Goal: Information Seeking & Learning: Learn about a topic

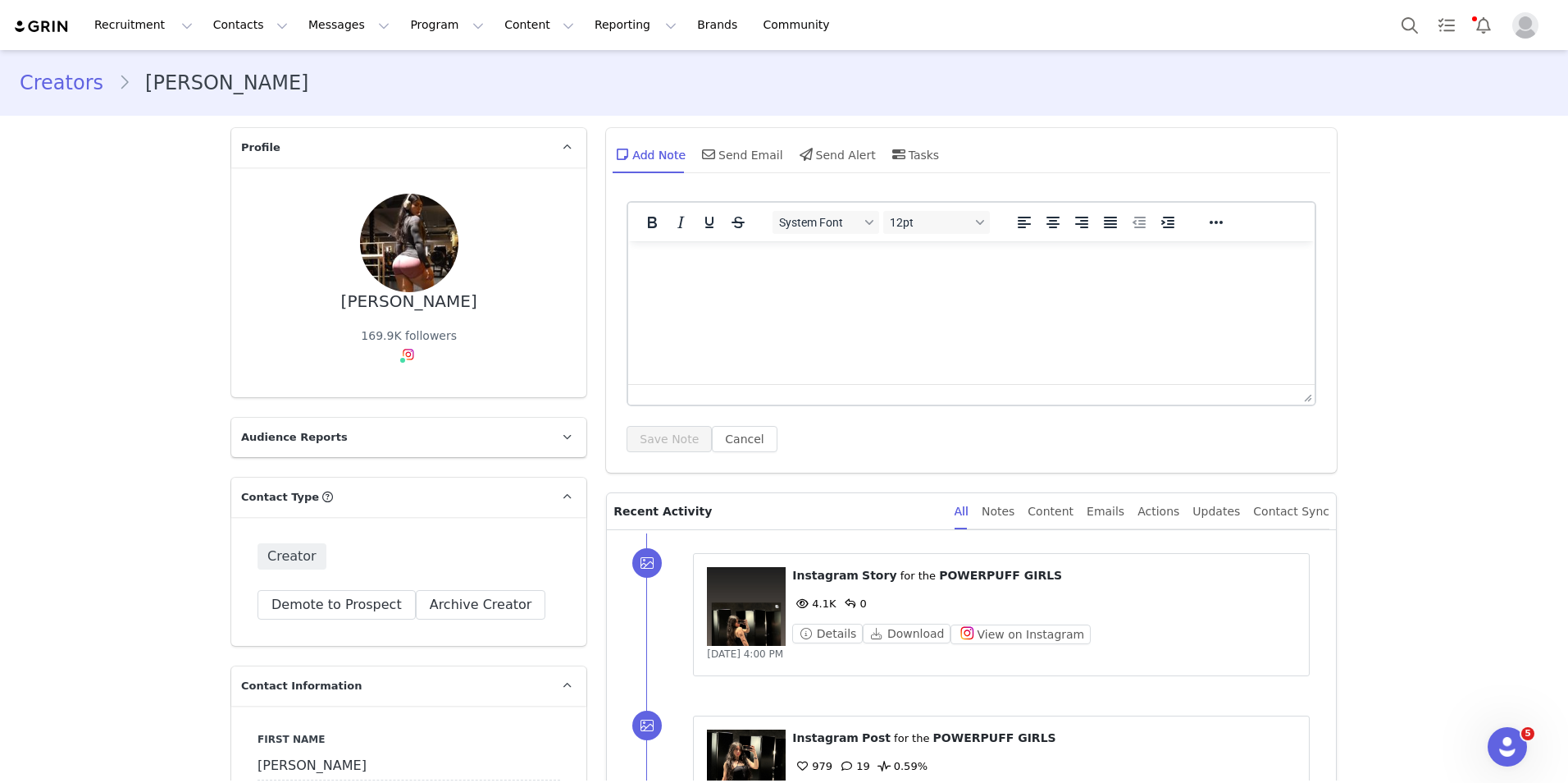
scroll to position [984, 0]
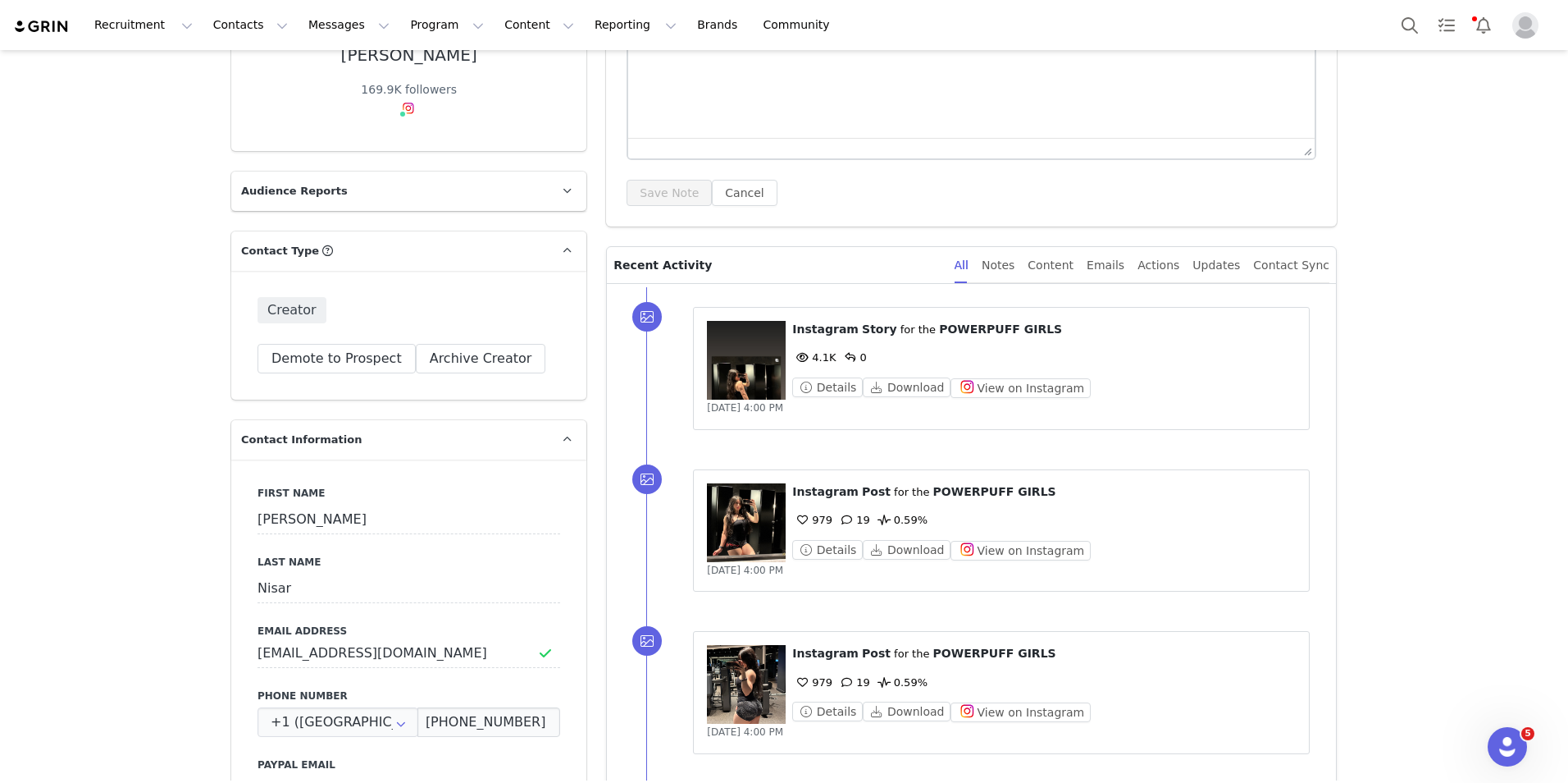
scroll to position [0, 0]
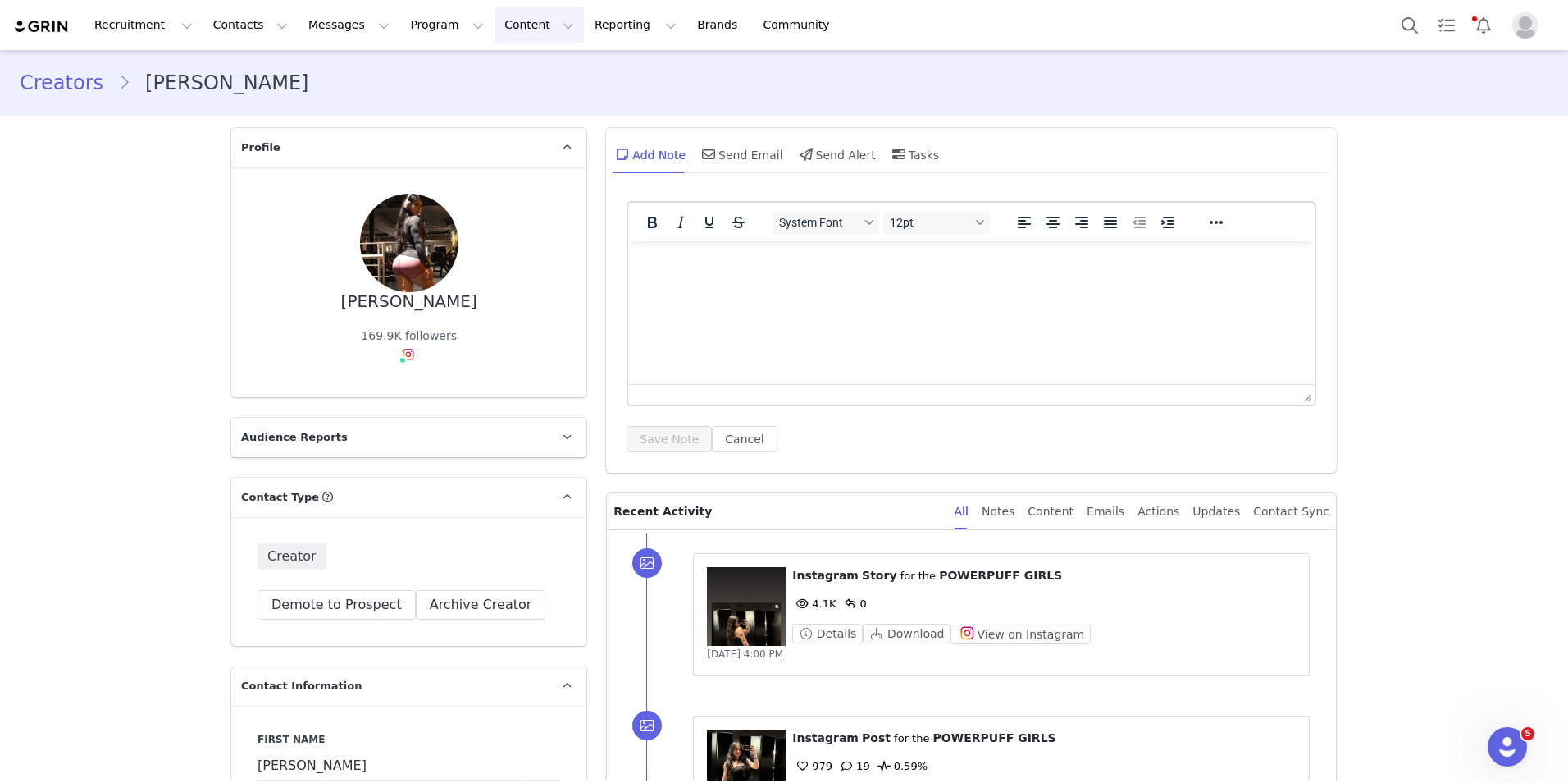
click at [495, 17] on button "Content Content" at bounding box center [539, 25] width 89 height 37
click at [488, 77] on p "Creator Content" at bounding box center [499, 72] width 92 height 17
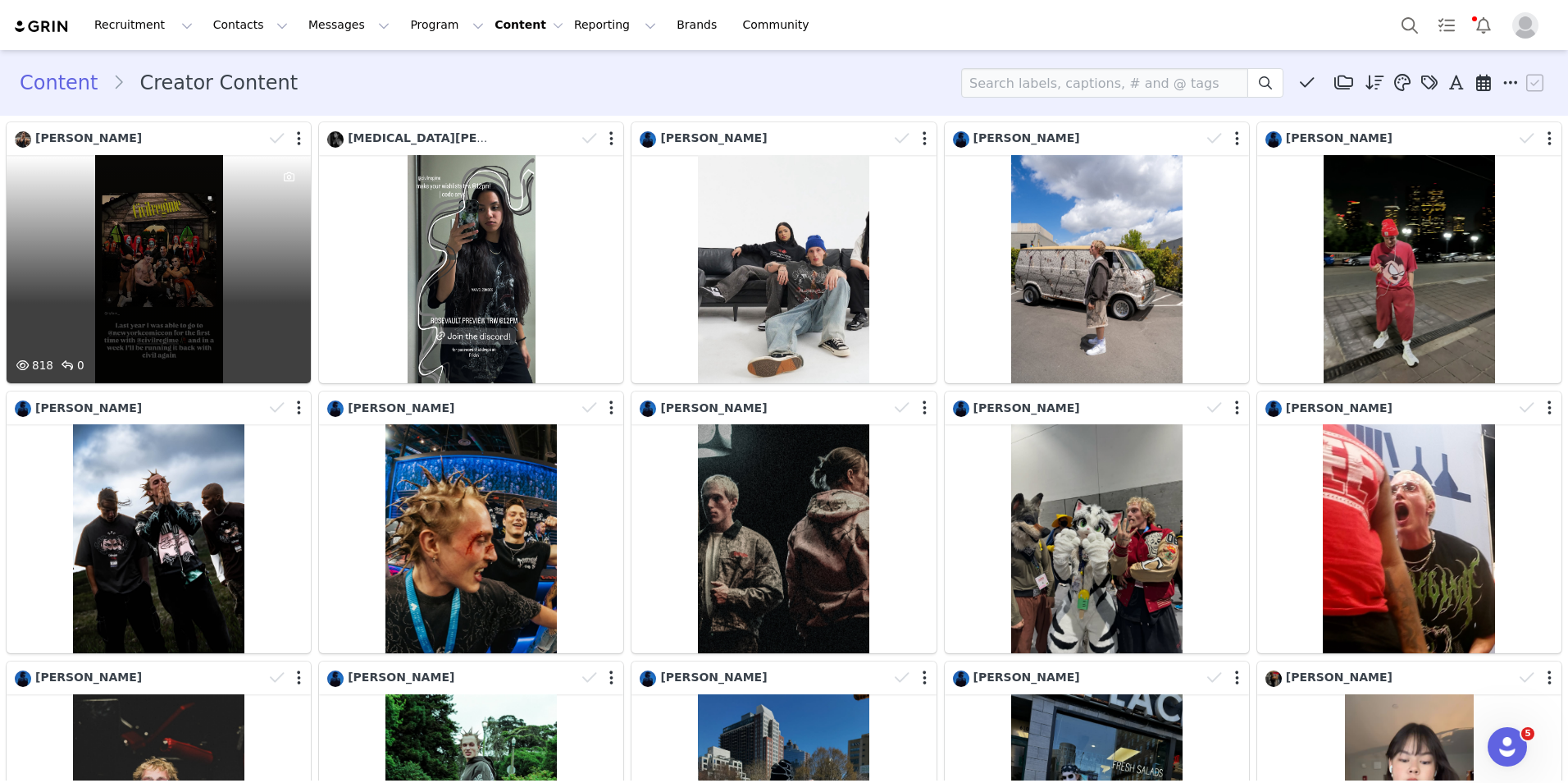
click at [211, 275] on div "818 0" at bounding box center [159, 269] width 304 height 228
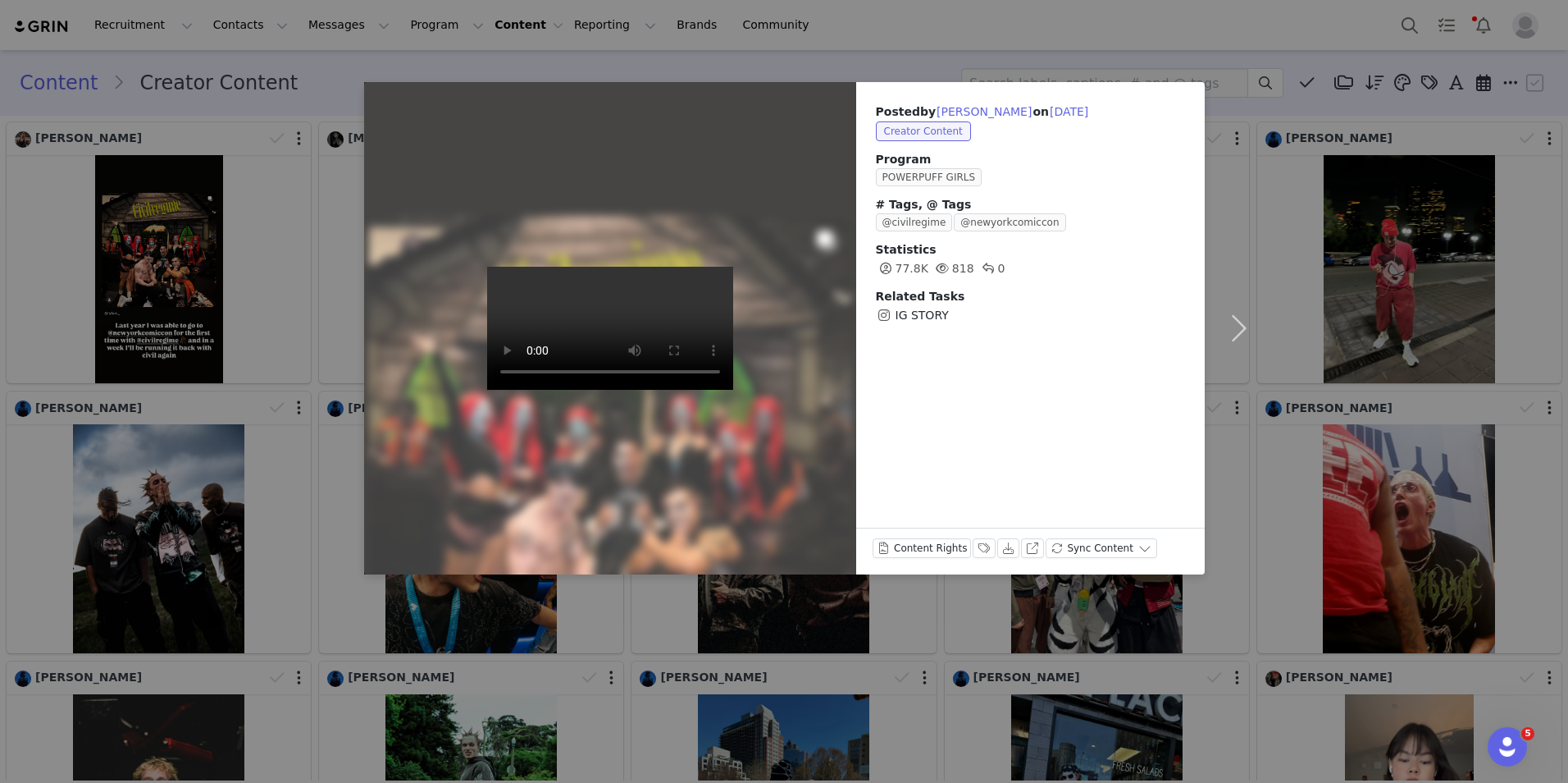
click at [877, 644] on div "Posted by [PERSON_NAME] on [DATE] Creator Content Program POWERPUFF GIRLS # Tag…" at bounding box center [784, 391] width 1568 height 783
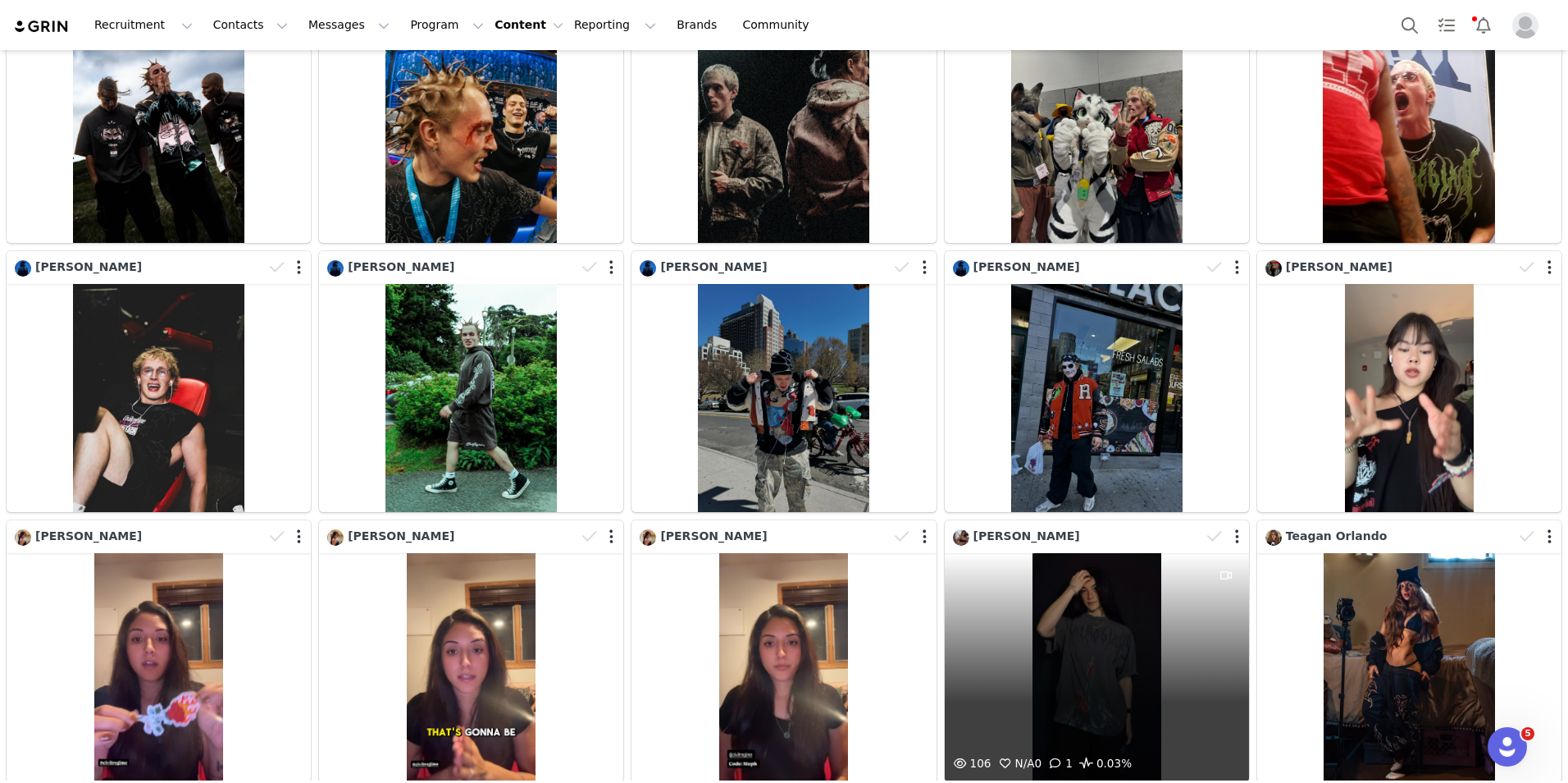
scroll to position [492, 0]
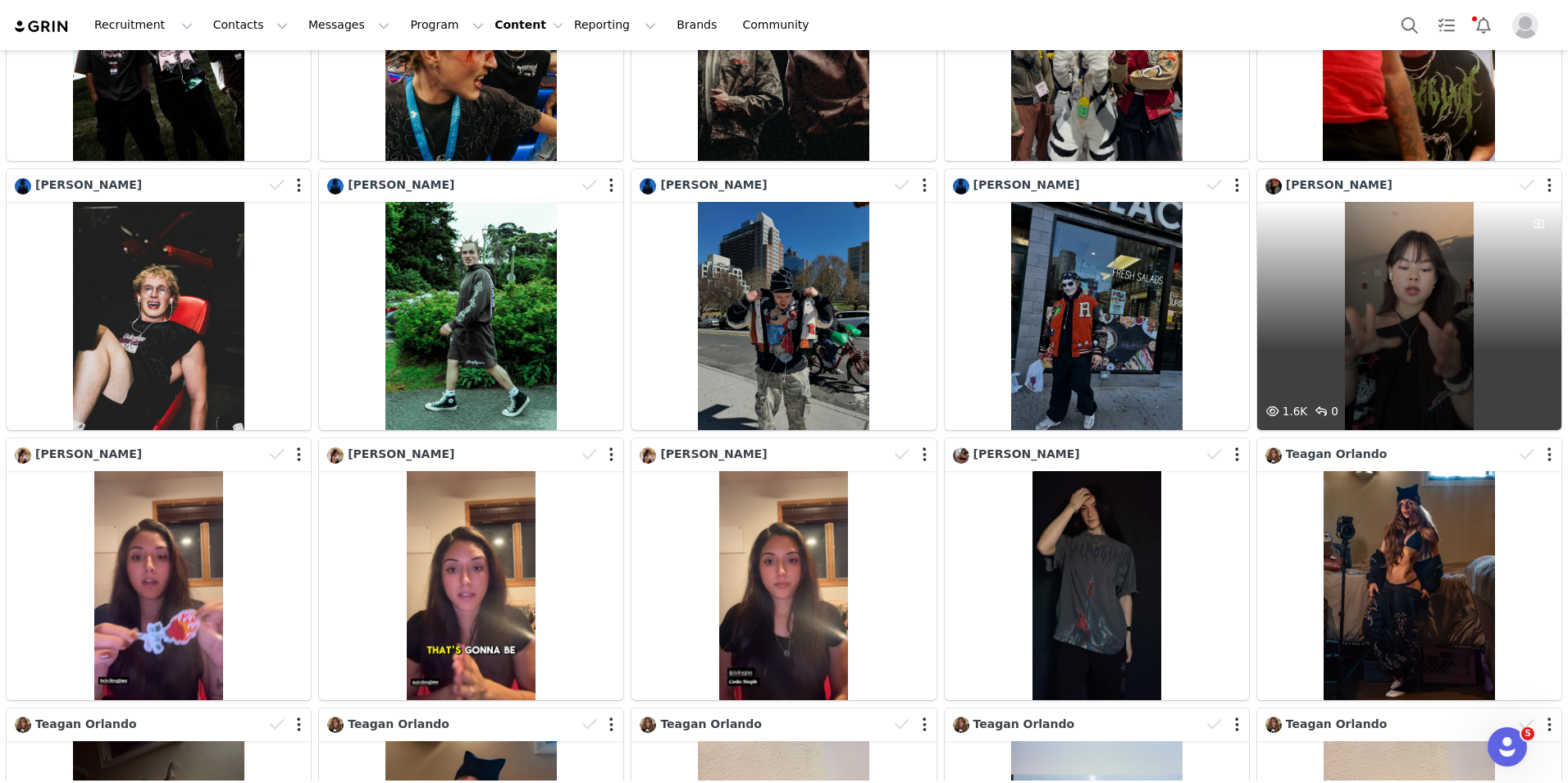
click at [1378, 326] on div "1.6K 0" at bounding box center [1409, 315] width 304 height 228
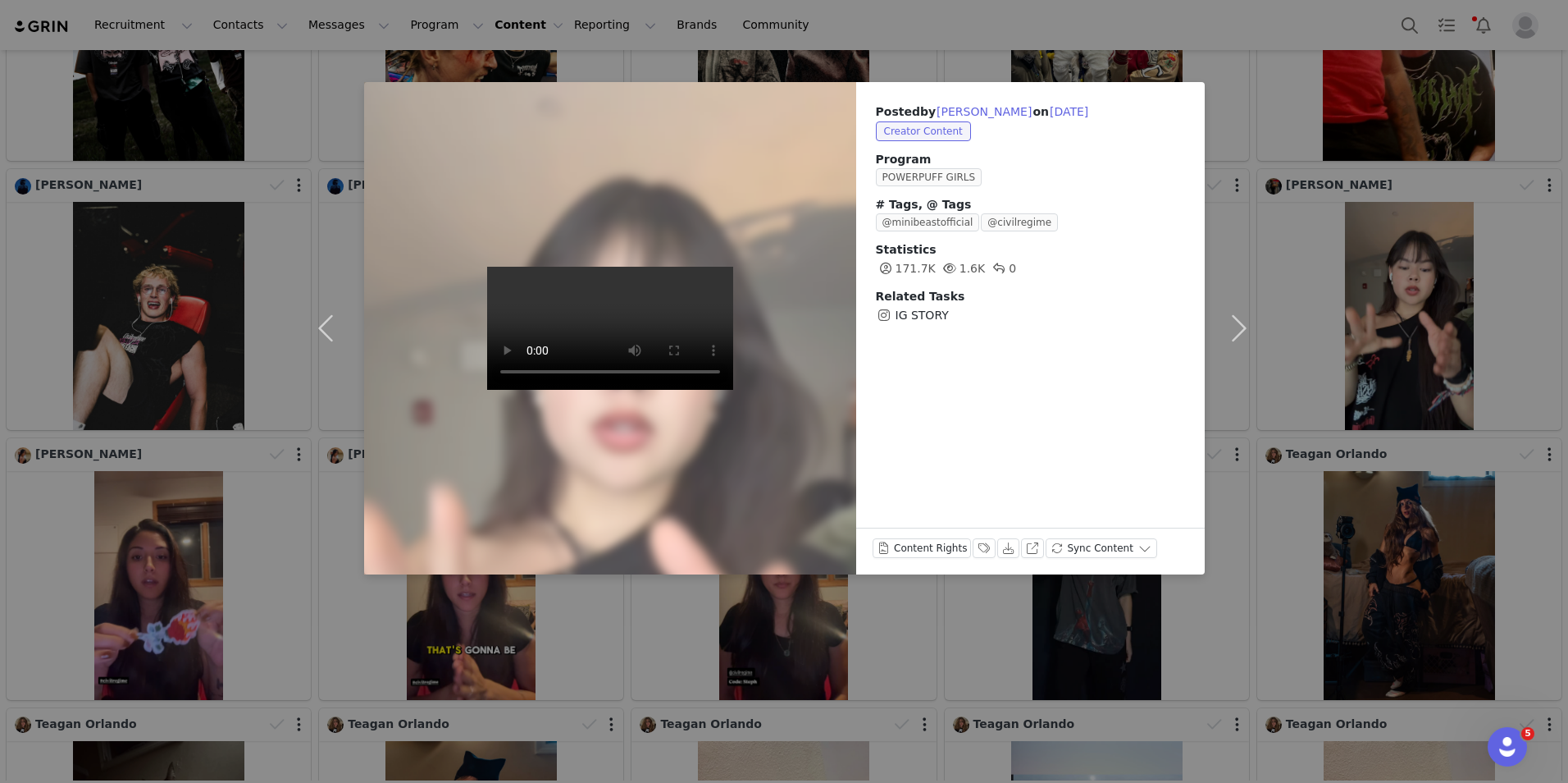
click at [248, 501] on div "Posted by [PERSON_NAME] on [DATE] Creator Content Program POWERPUFF GIRLS # Tag…" at bounding box center [784, 391] width 1568 height 783
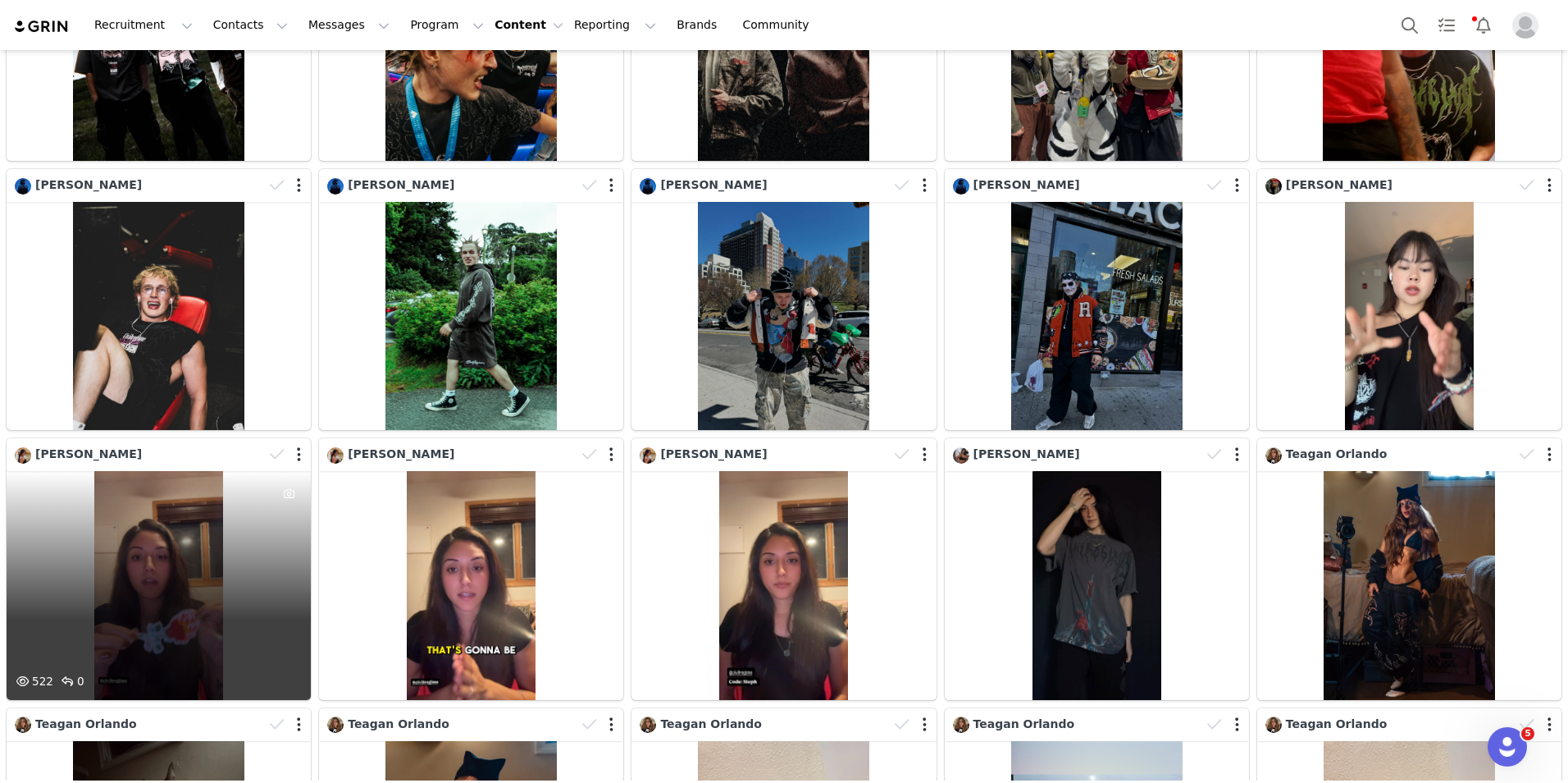
scroll to position [0, 0]
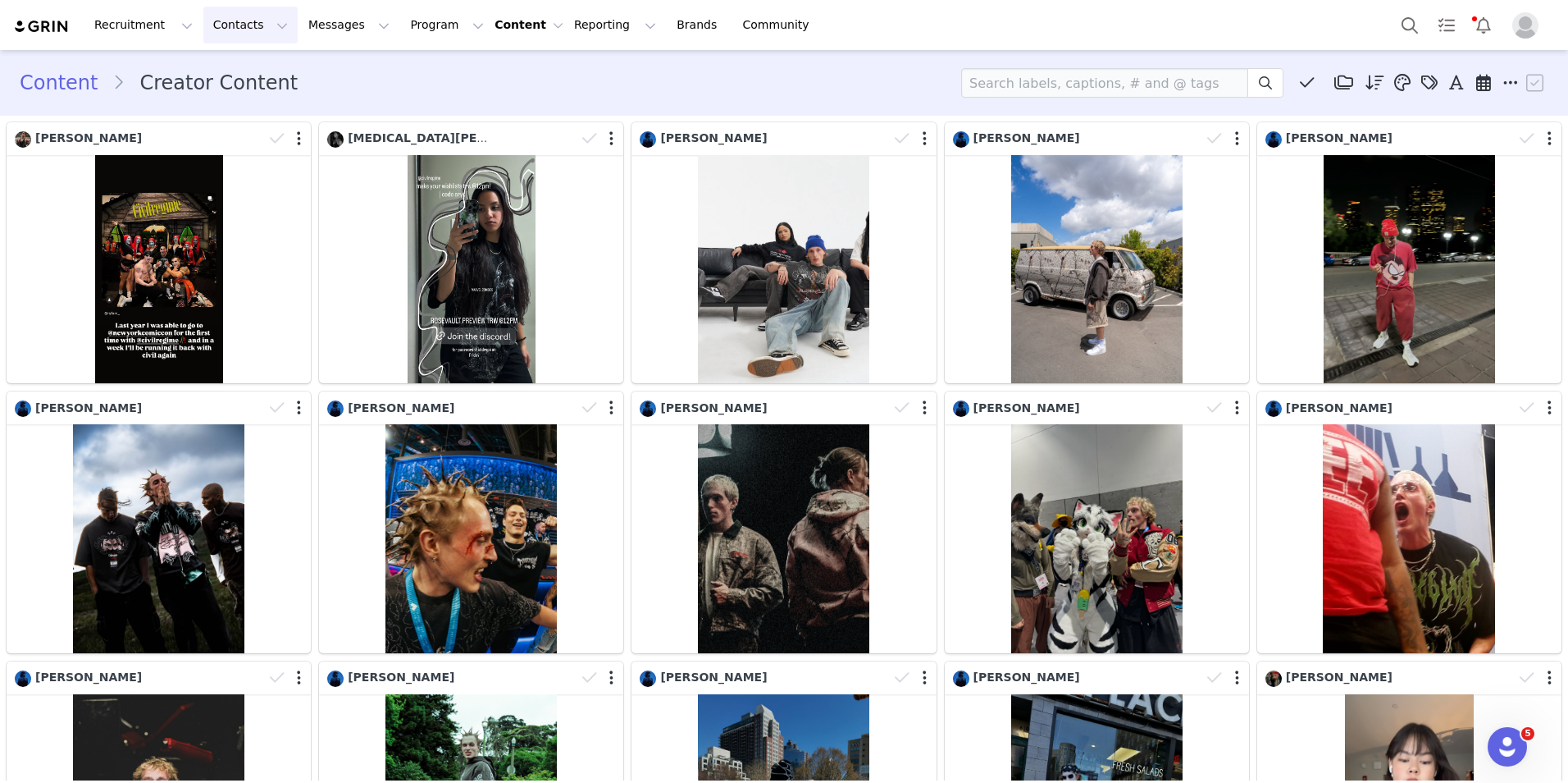
click at [204, 24] on button "Contacts Contacts" at bounding box center [251, 25] width 95 height 37
click at [220, 62] on link "Creators" at bounding box center [251, 72] width 129 height 30
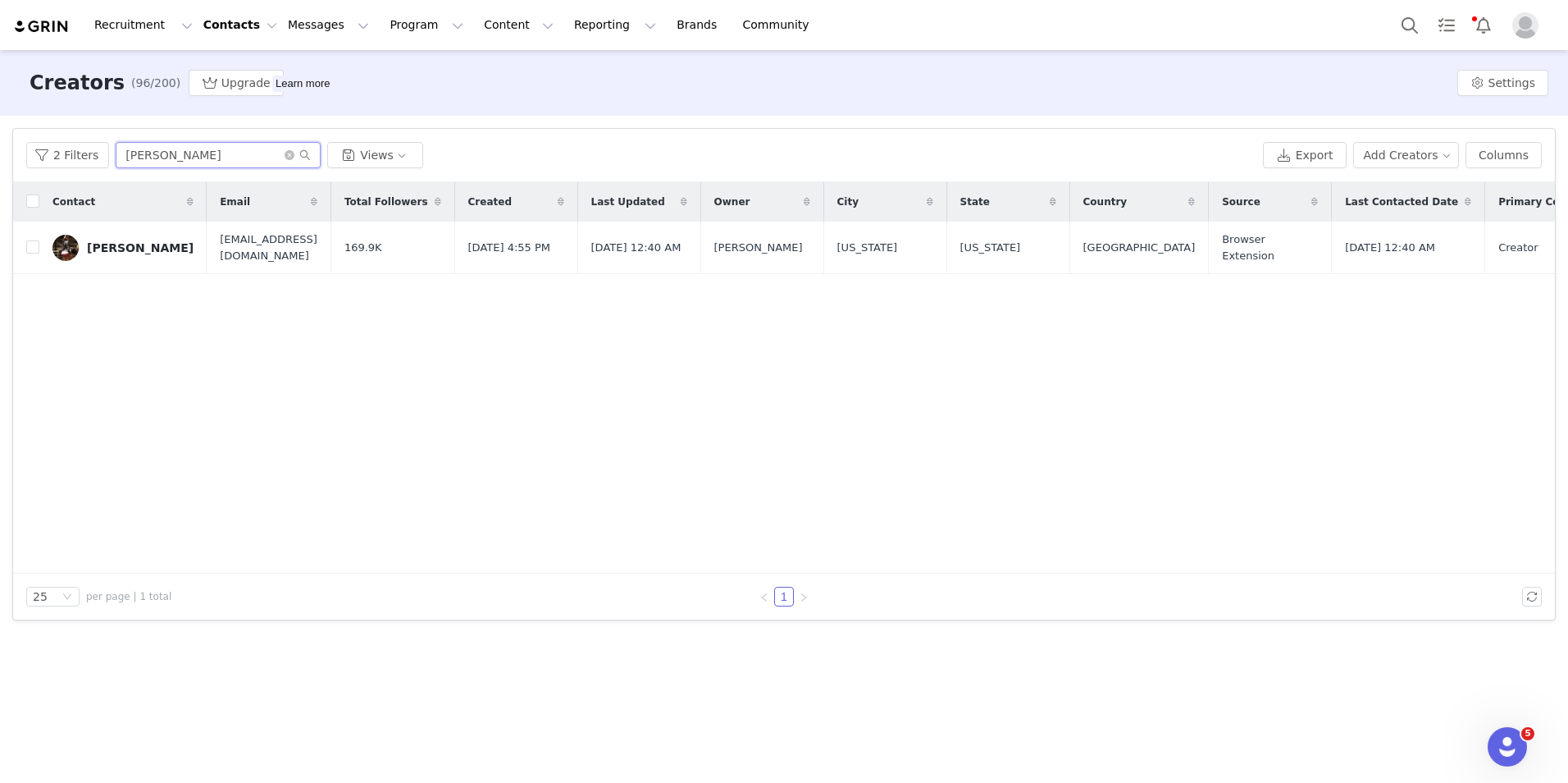
click at [198, 145] on input "[PERSON_NAME]" at bounding box center [218, 155] width 205 height 26
click at [278, 151] on input "[PERSON_NAME]" at bounding box center [218, 155] width 205 height 26
click at [278, 158] on input "[PERSON_NAME]" at bounding box center [218, 155] width 205 height 26
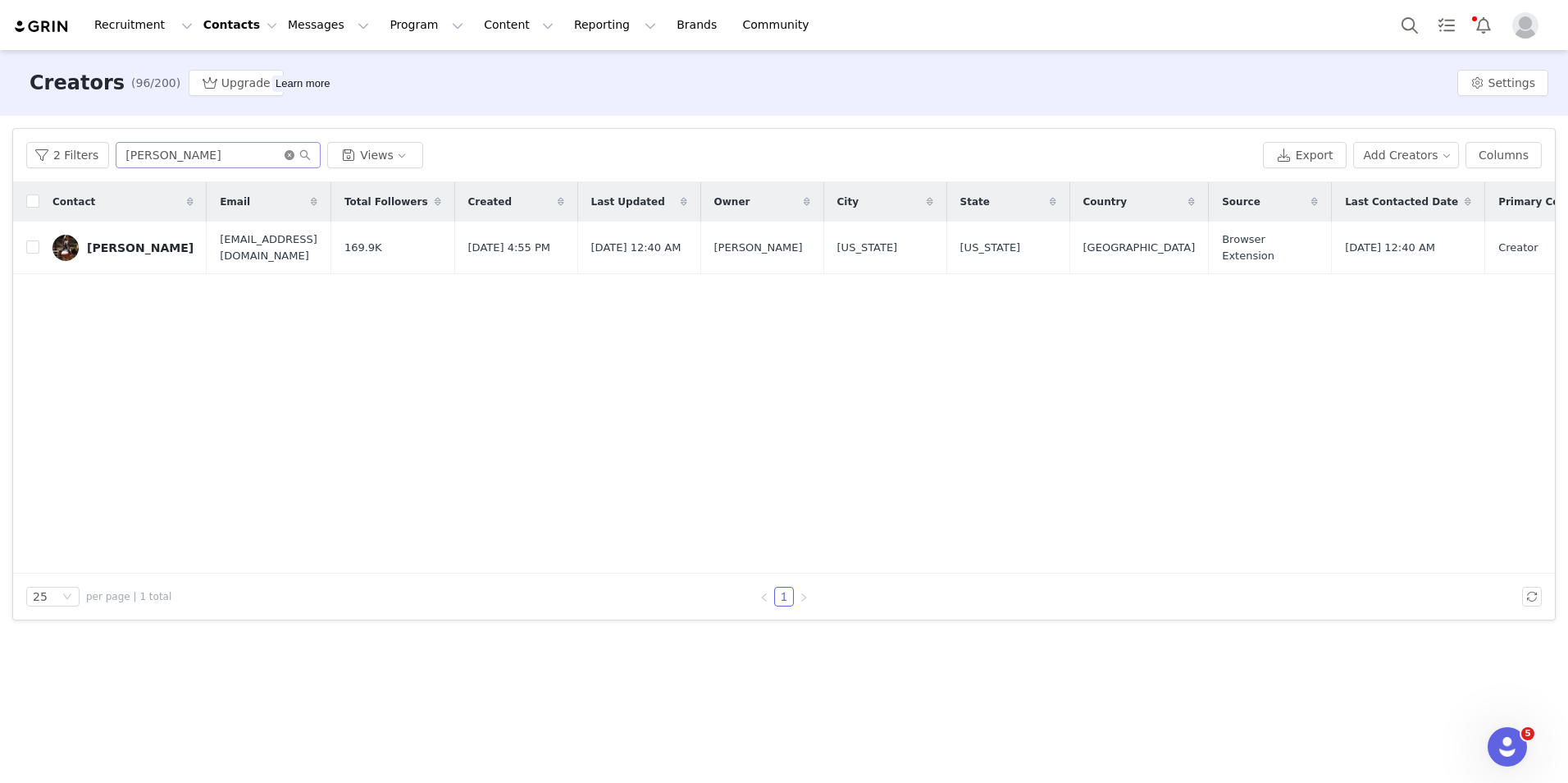
click at [285, 155] on icon "icon: close-circle" at bounding box center [289, 155] width 10 height 10
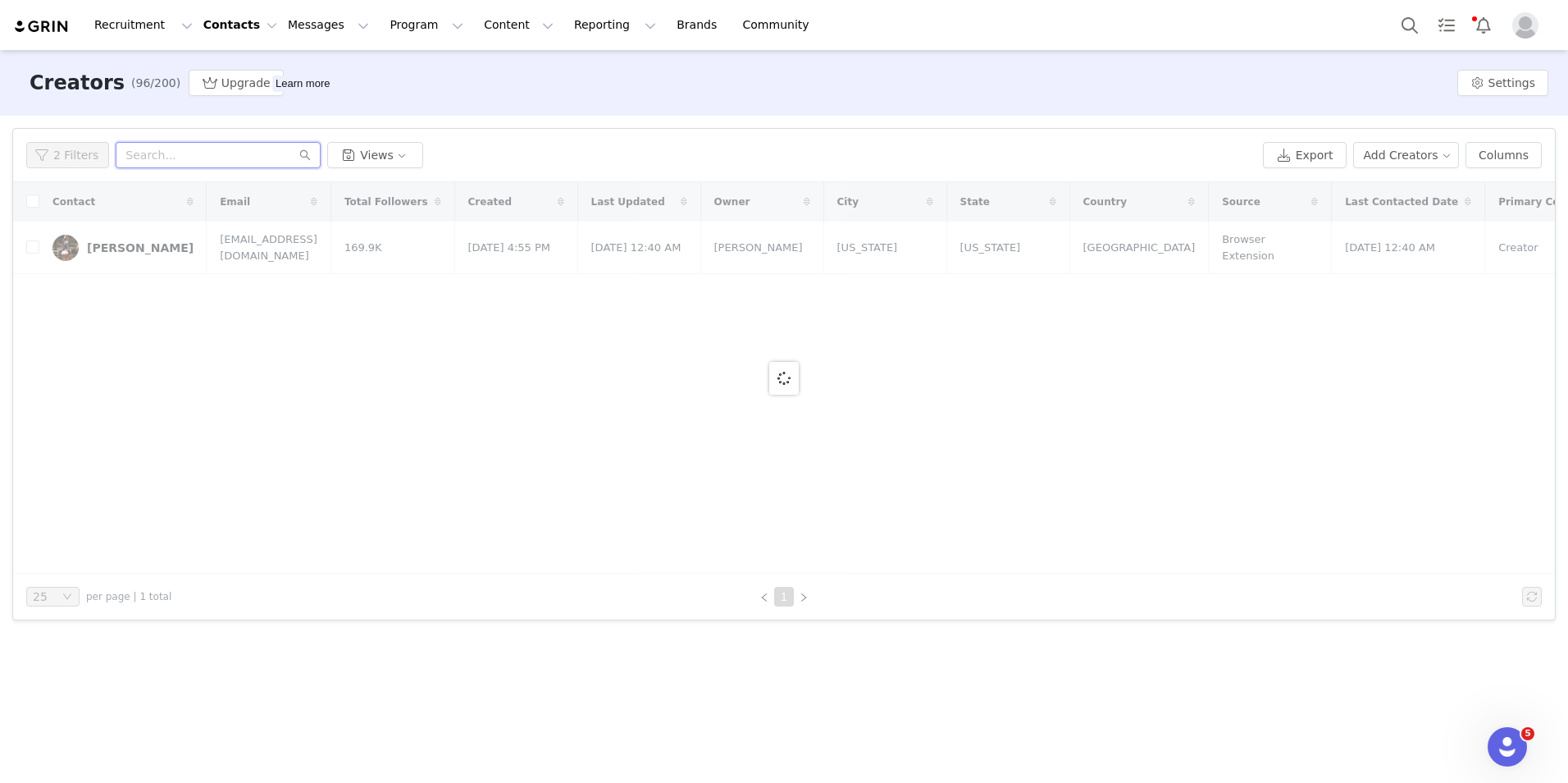
drag, startPoint x: 246, startPoint y: 145, endPoint x: 239, endPoint y: 149, distance: 8.1
click at [245, 146] on input "text" at bounding box center [218, 155] width 205 height 26
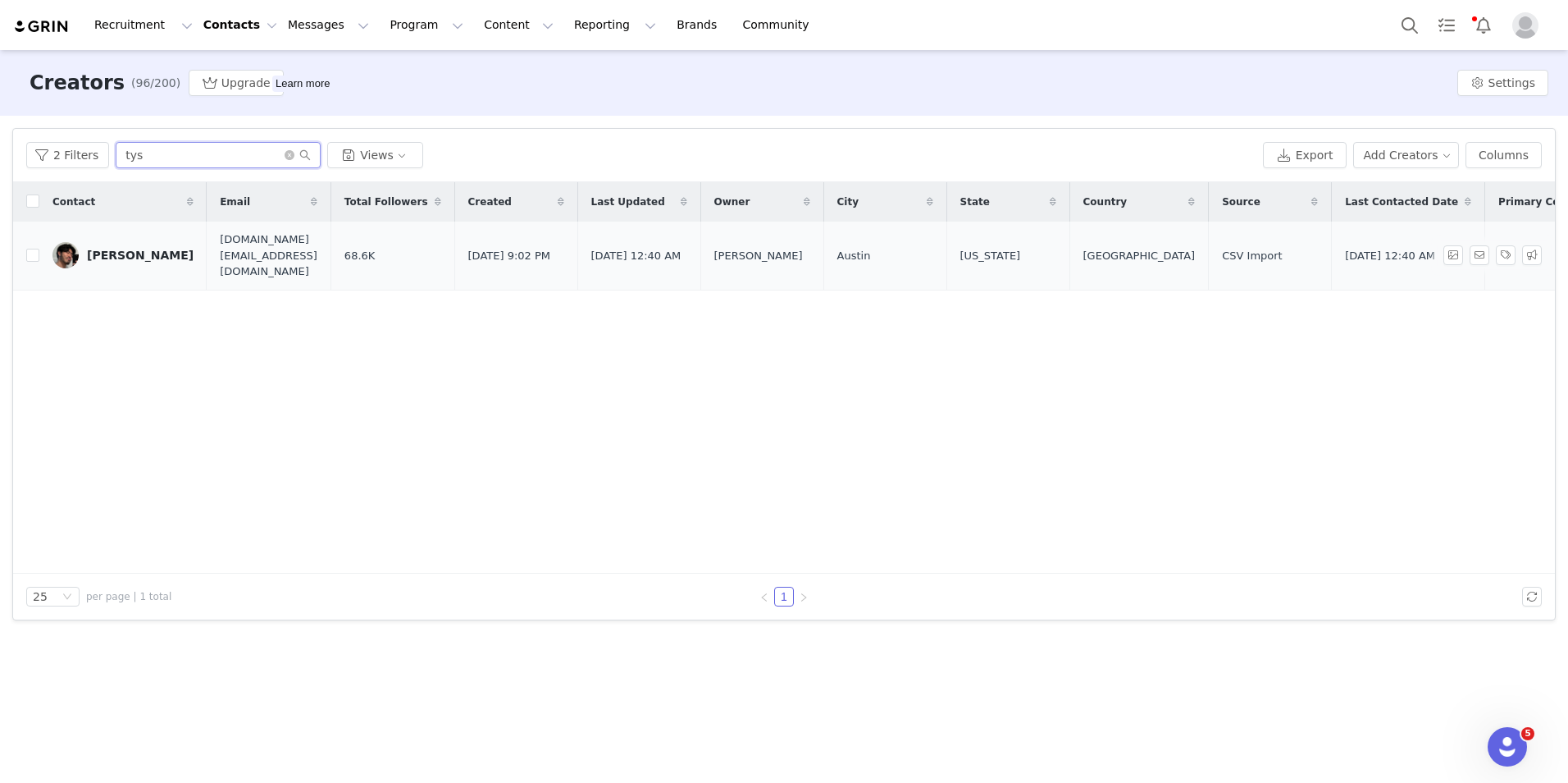
type input "tys"
click at [122, 260] on link "[PERSON_NAME]" at bounding box center [123, 255] width 141 height 26
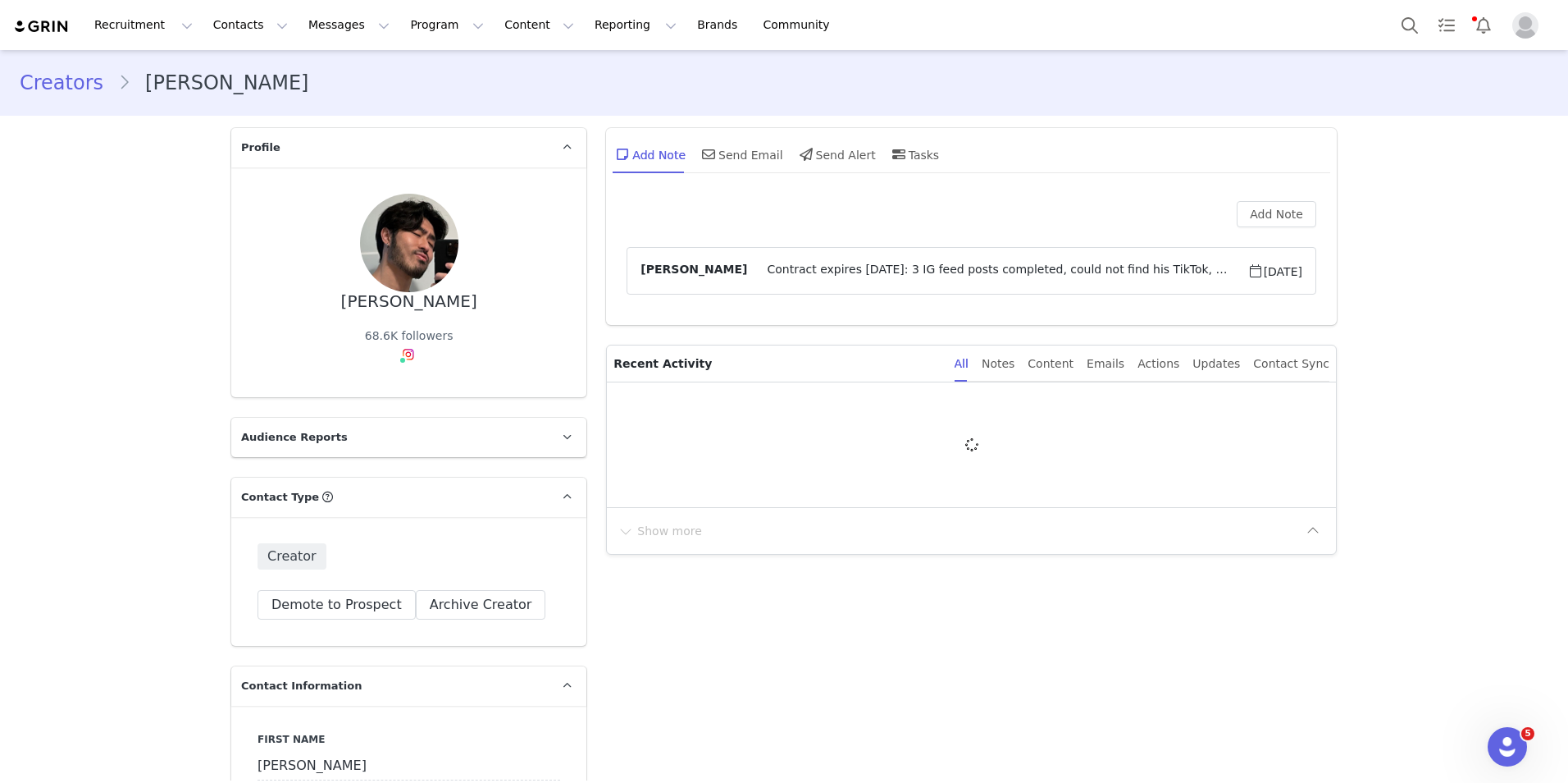
type input "+1 ([GEOGRAPHIC_DATA])"
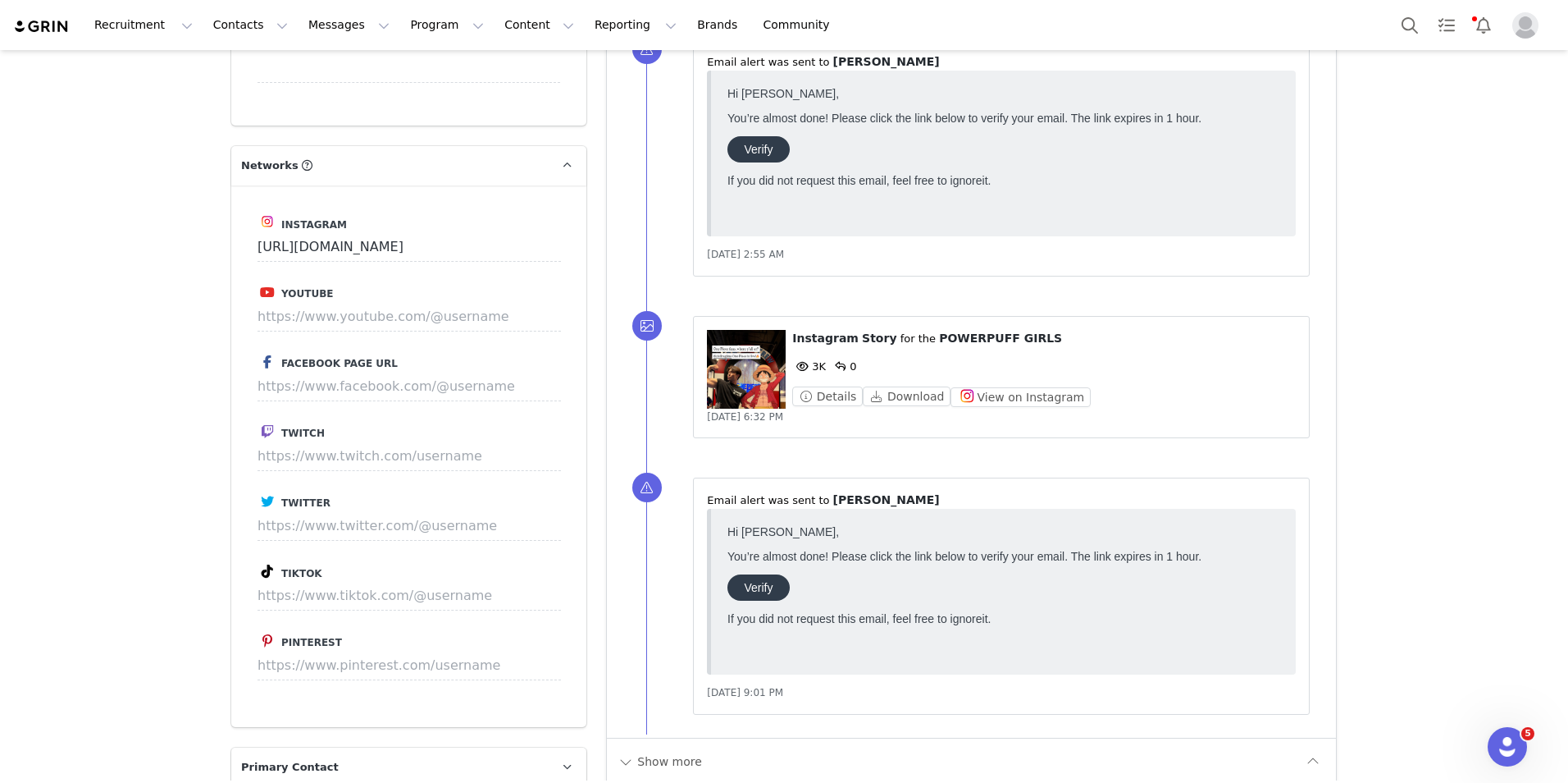
scroll to position [1805, 0]
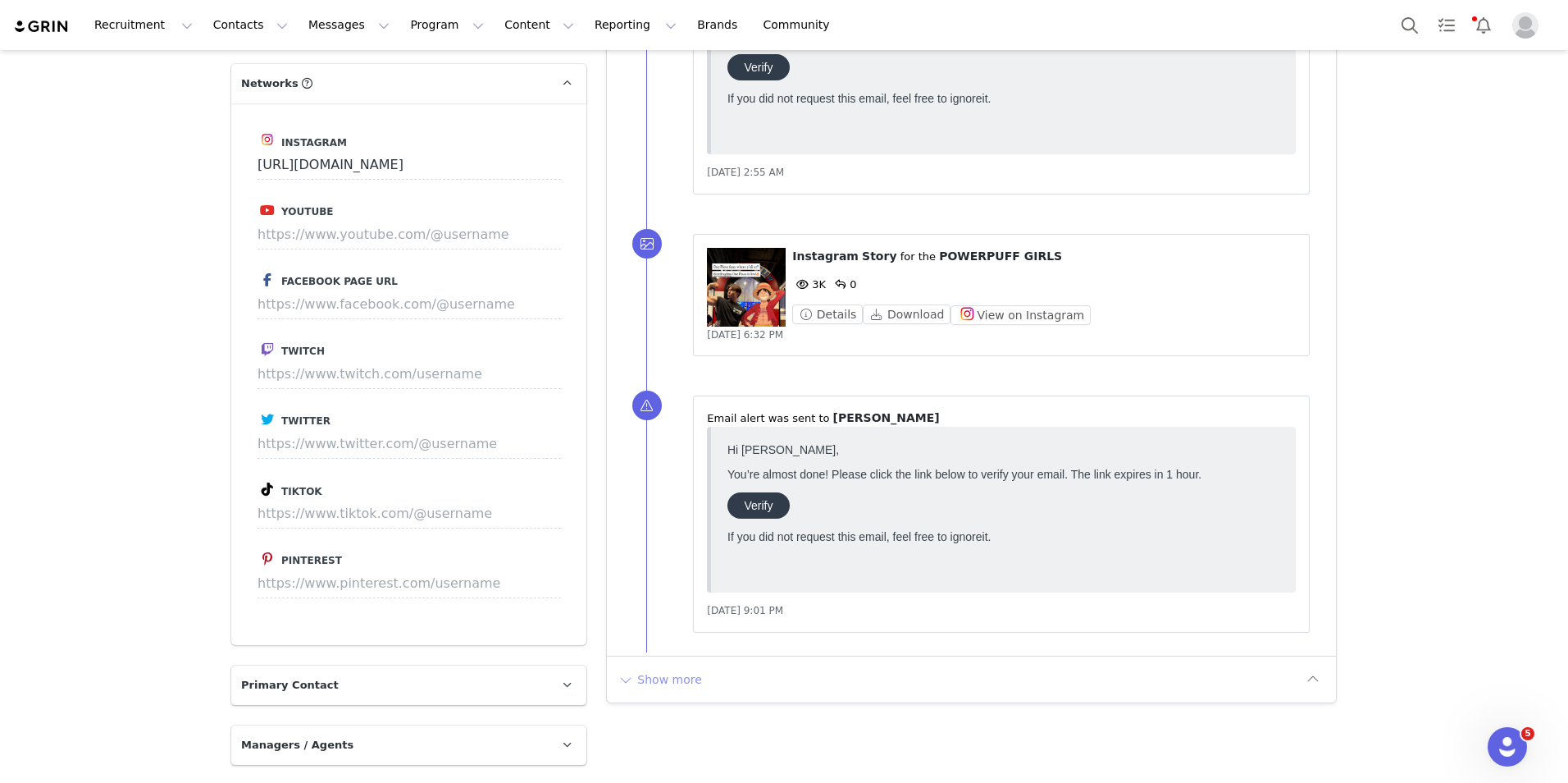
drag, startPoint x: 699, startPoint y: 691, endPoint x: 673, endPoint y: 687, distance: 26.3
click at [698, 691] on div "Show more" at bounding box center [958, 679] width 683 height 26
click at [668, 685] on button "Show more" at bounding box center [660, 679] width 87 height 26
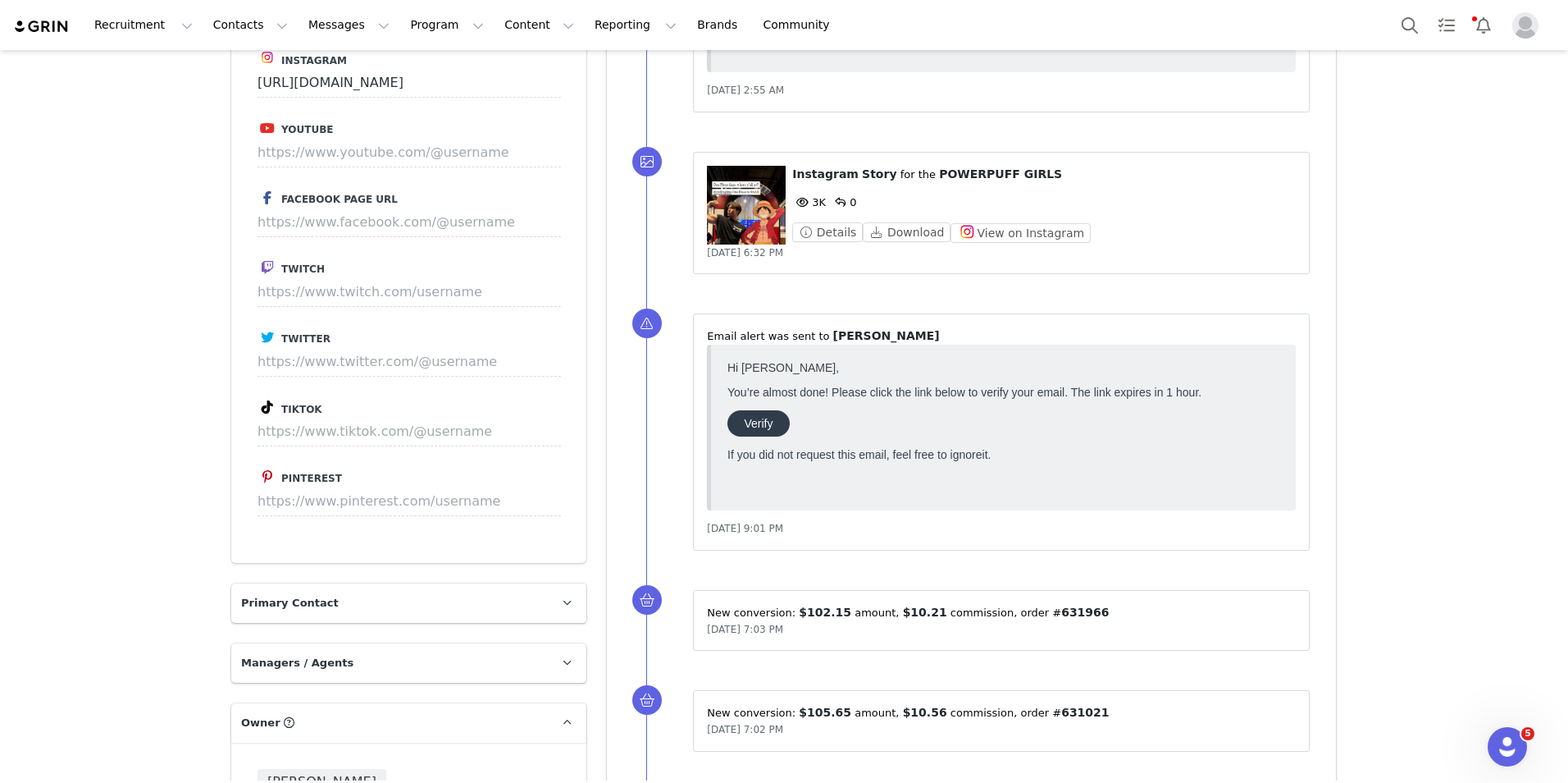
scroll to position [1559, 0]
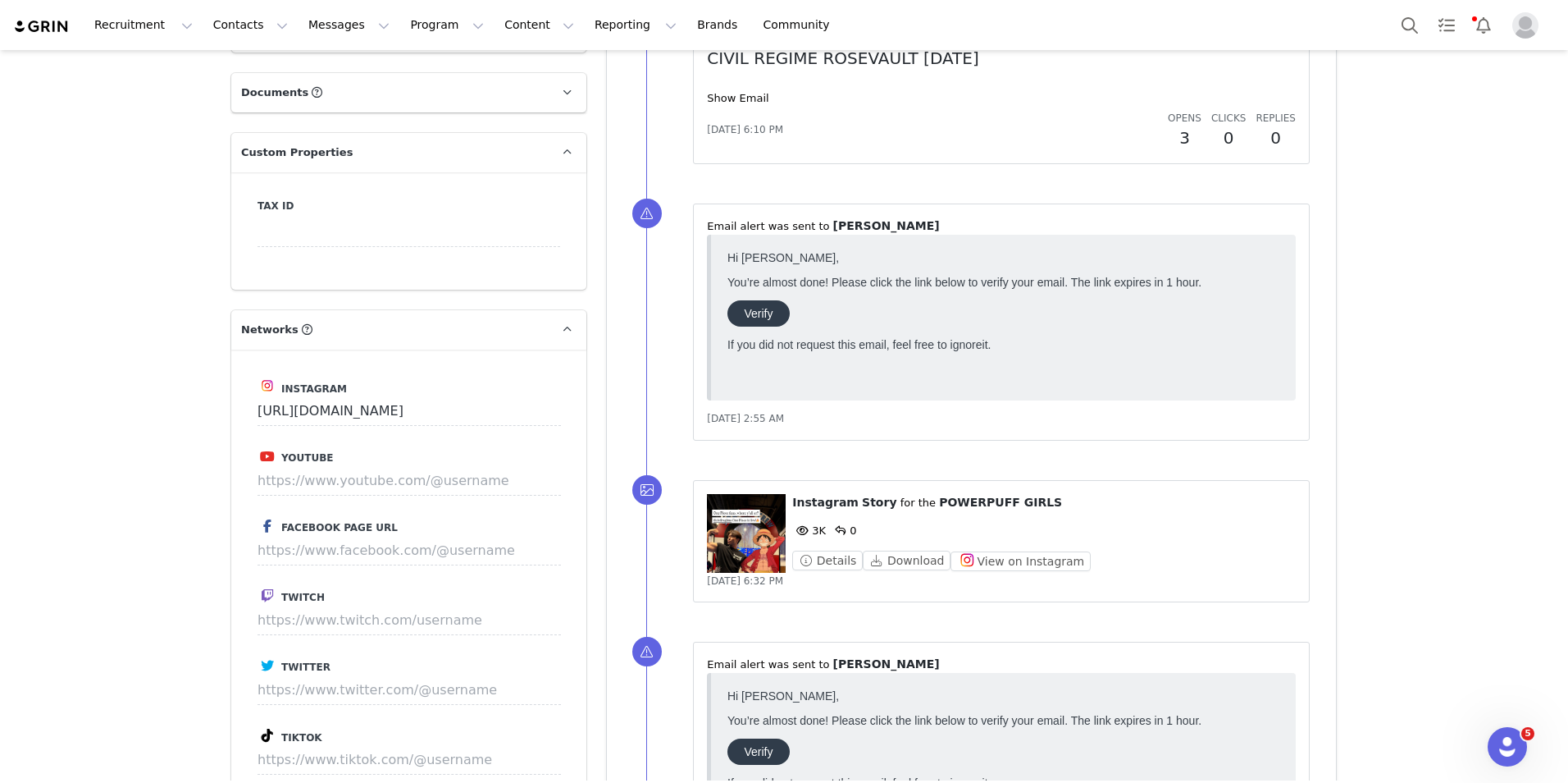
click at [743, 548] on figure at bounding box center [746, 533] width 78 height 78
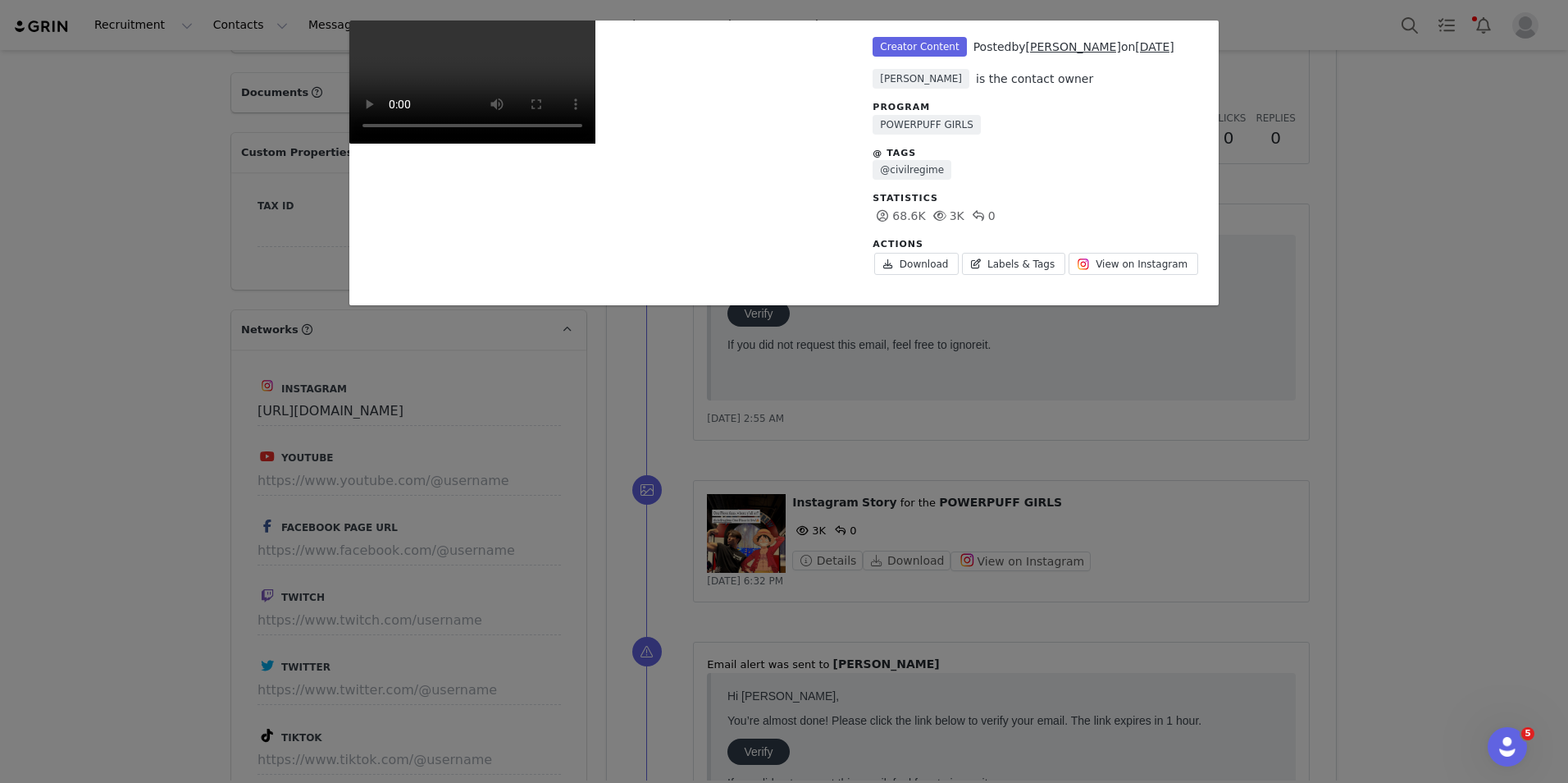
click at [1296, 247] on div "Unlabeled Creator Content Posted by [PERSON_NAME] on [DATE] [PERSON_NAME] is th…" at bounding box center [784, 391] width 1568 height 783
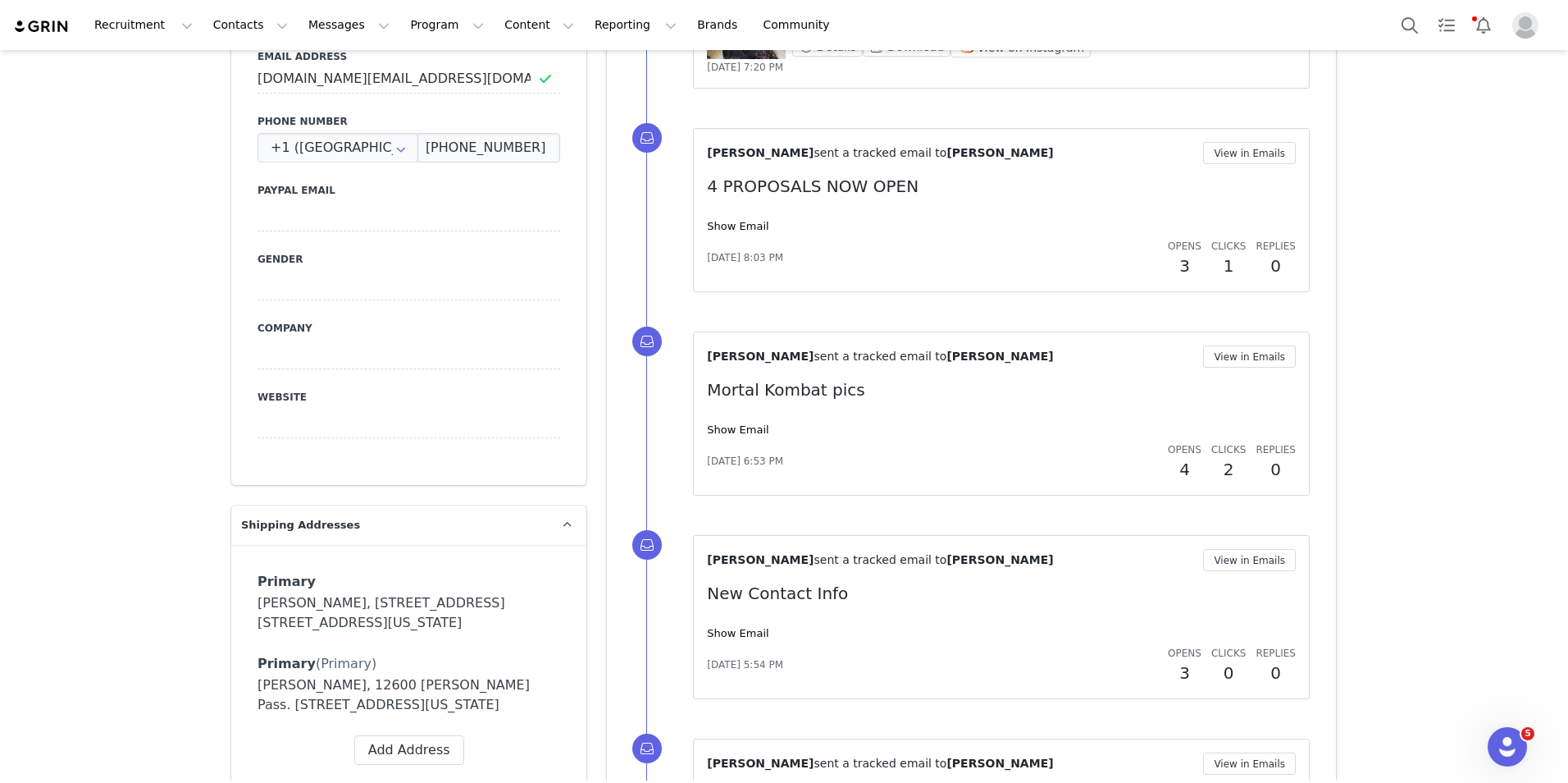
scroll to position [574, 0]
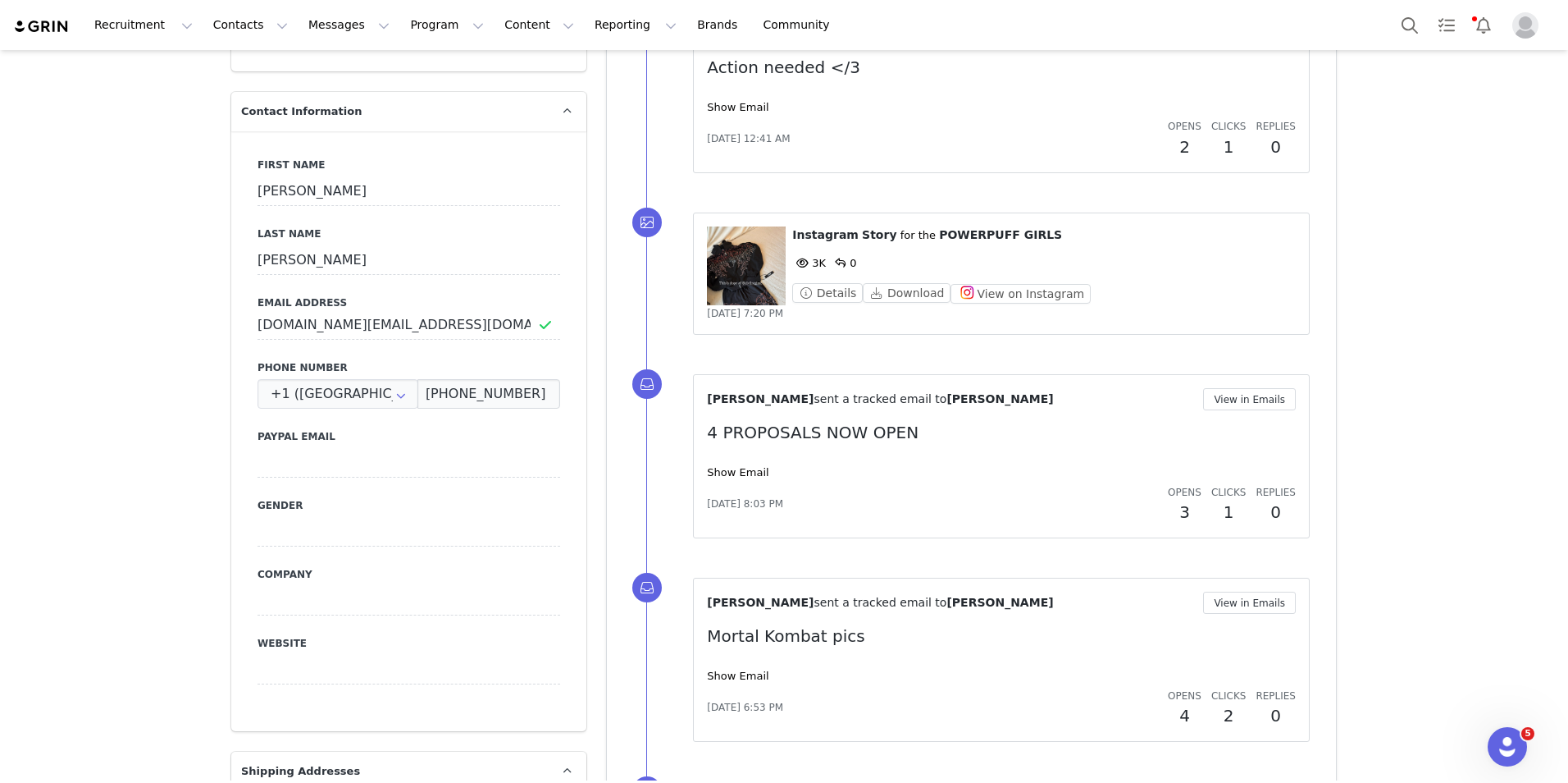
click at [754, 279] on figure at bounding box center [746, 265] width 78 height 78
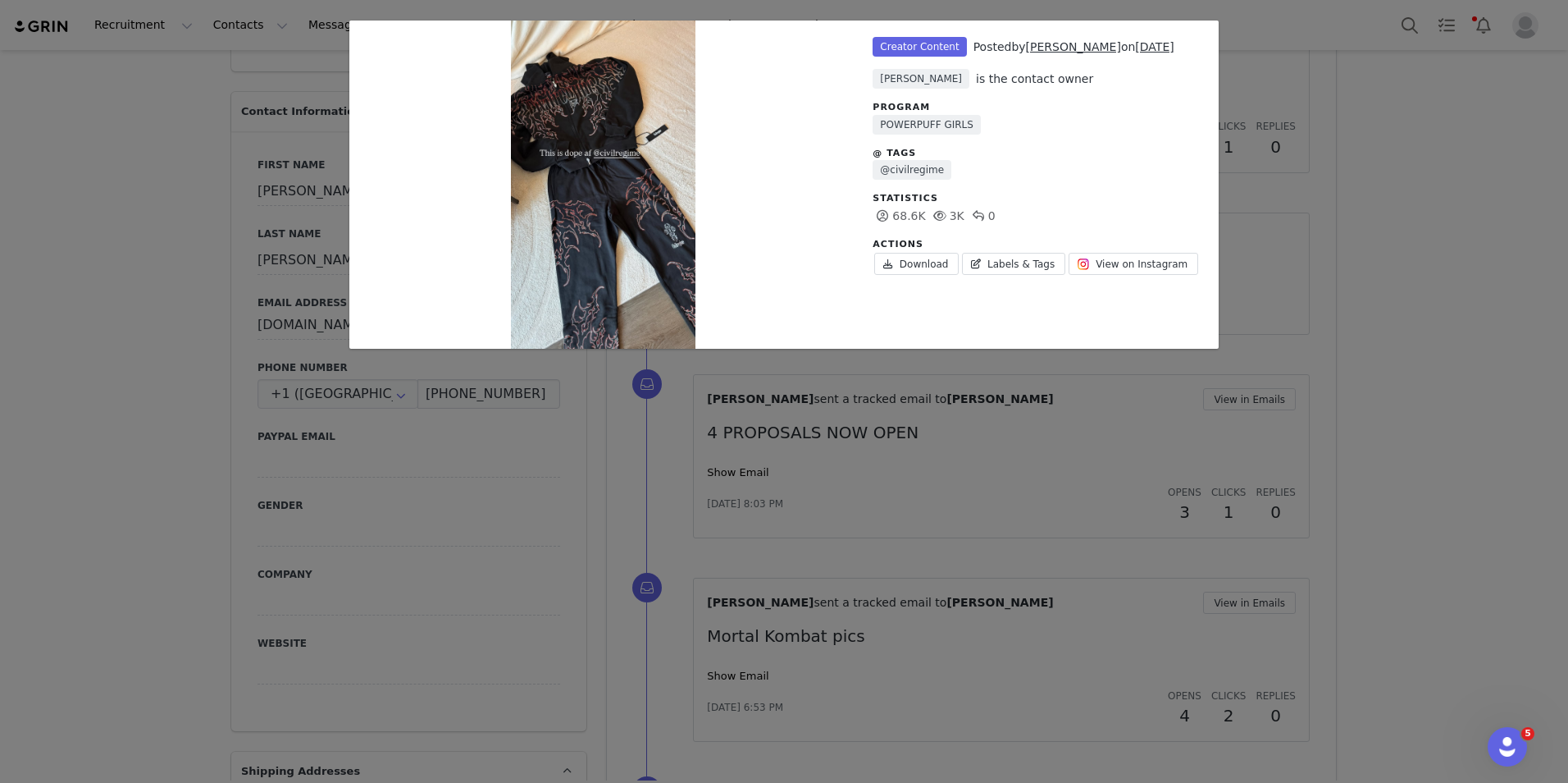
click at [979, 484] on div "Unlabeled Creator Content Posted by [PERSON_NAME] on [DATE] [PERSON_NAME] is th…" at bounding box center [784, 391] width 1568 height 783
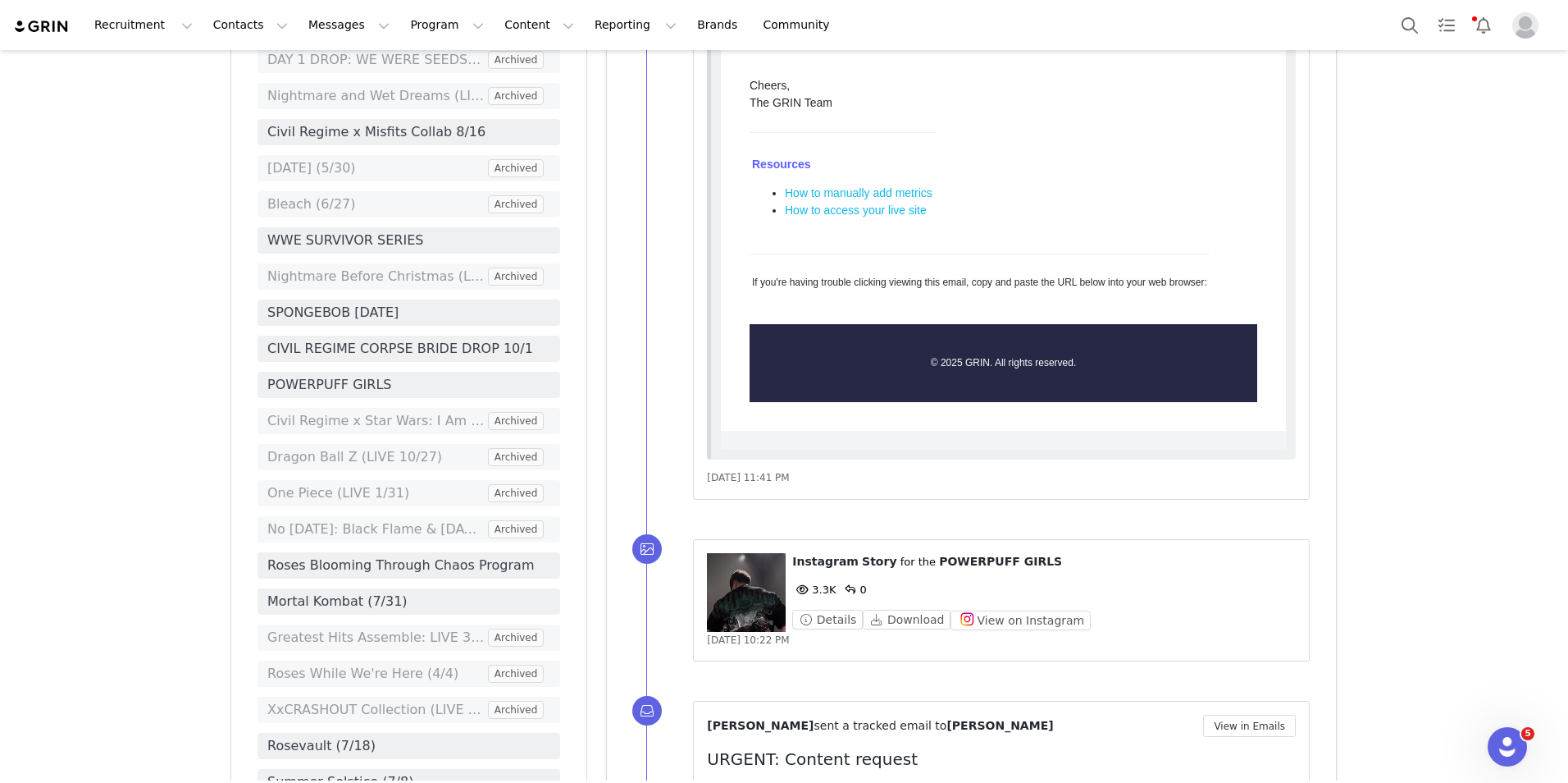
scroll to position [4430, 0]
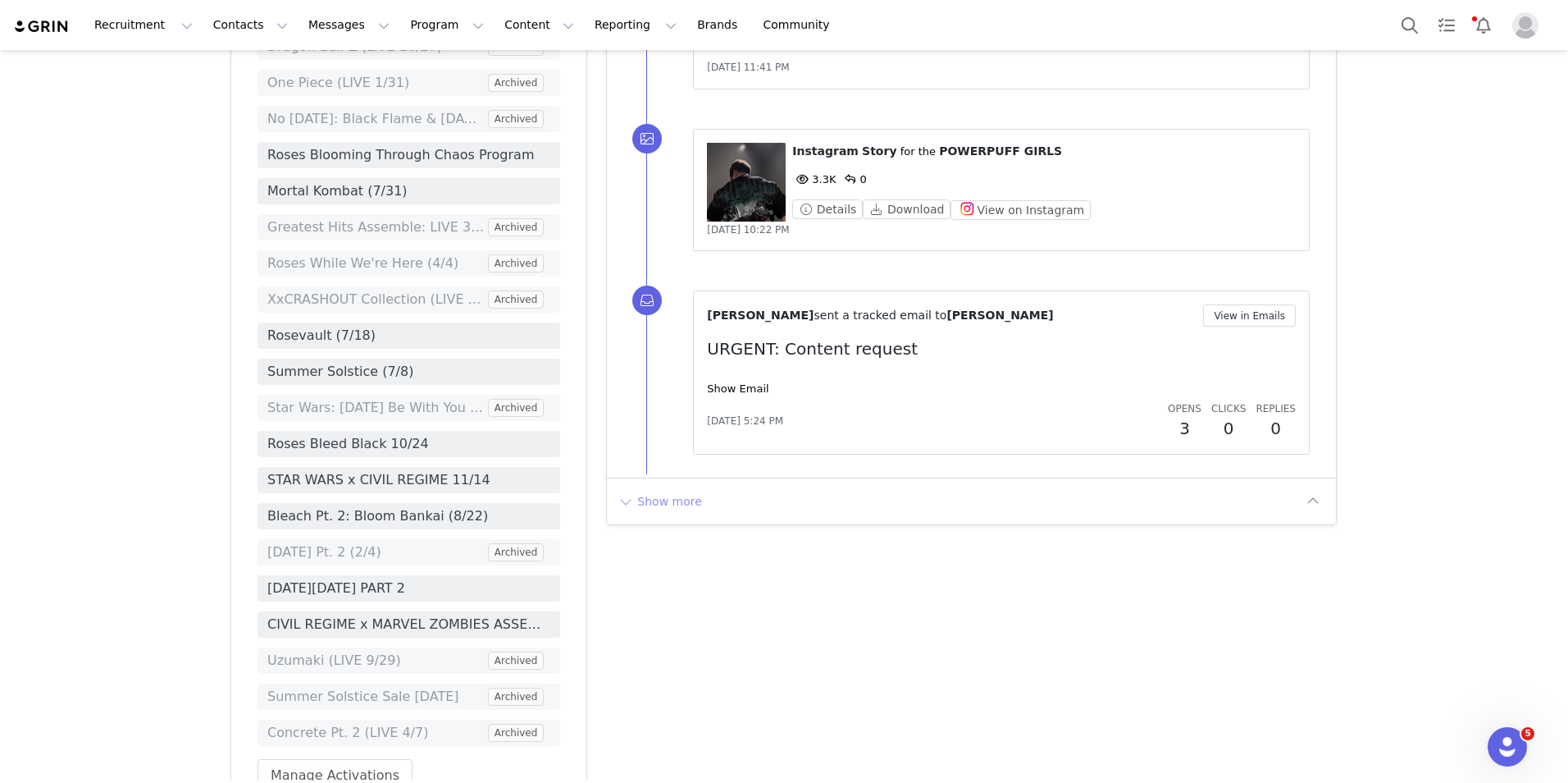
click at [673, 514] on button "Show more" at bounding box center [660, 501] width 87 height 26
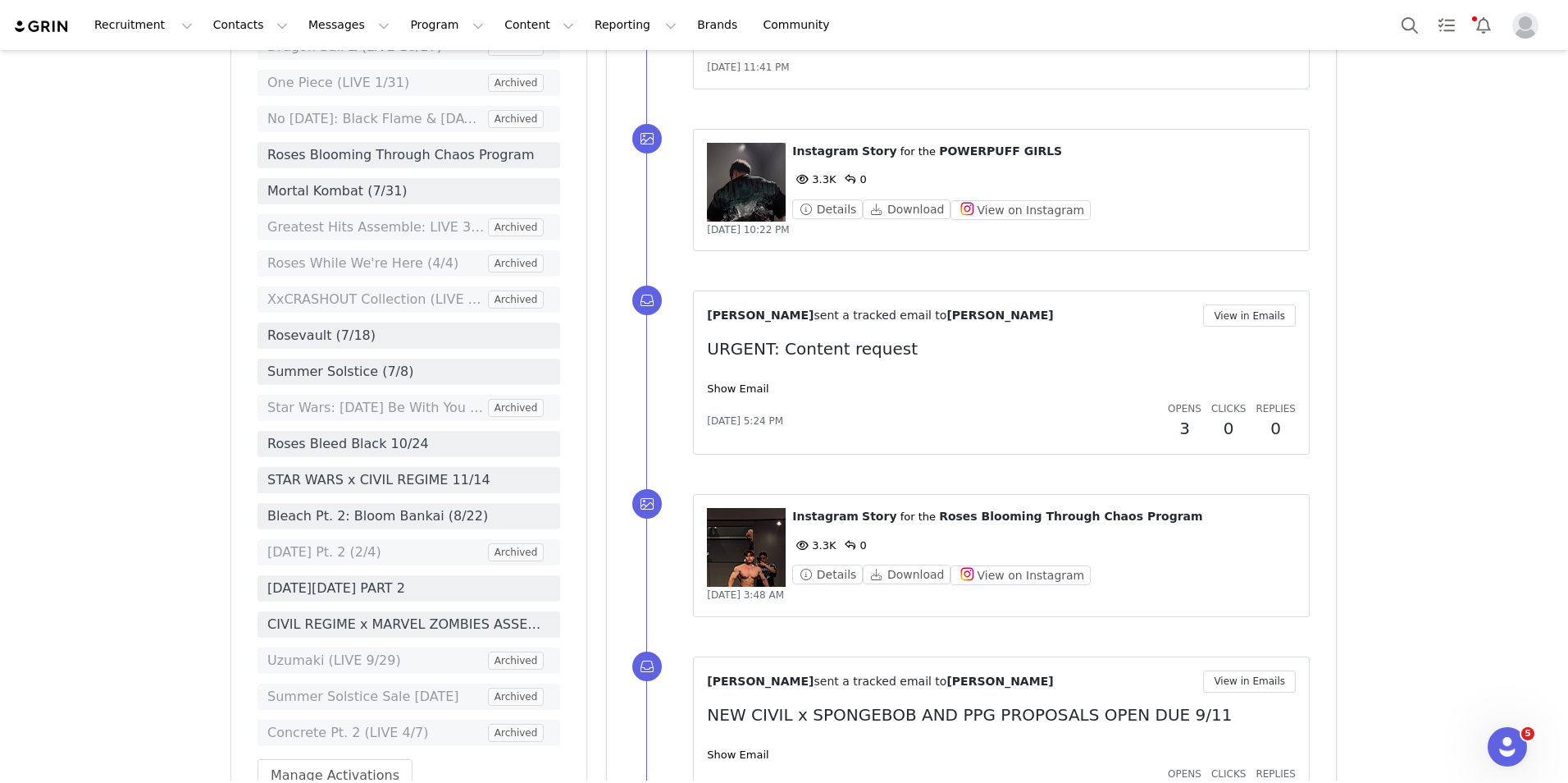
scroll to position [0, 0]
click at [740, 531] on figure at bounding box center [746, 547] width 78 height 78
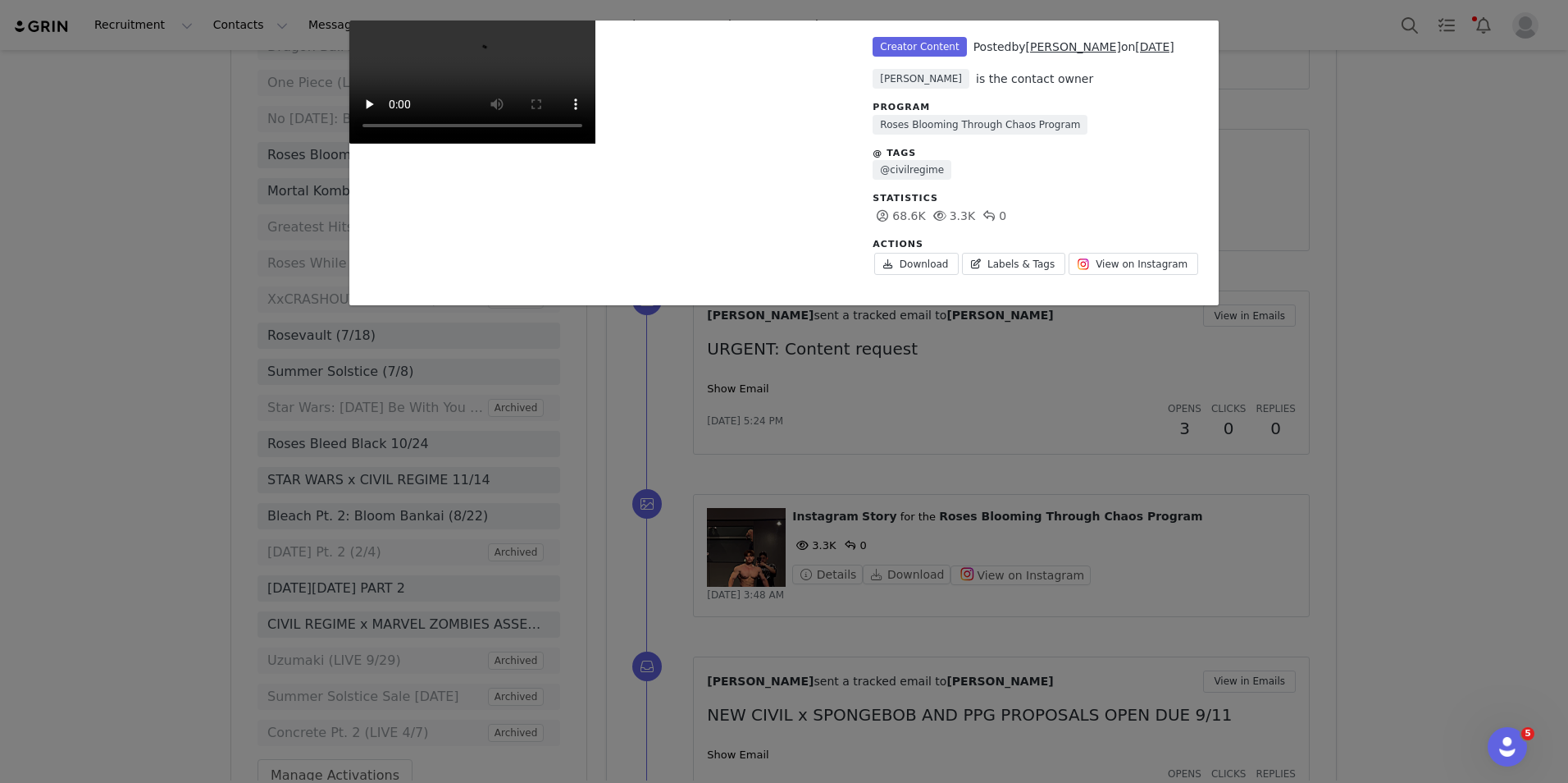
click at [1349, 319] on div "Unlabeled Creator Content Posted by [PERSON_NAME] on [DATE] [PERSON_NAME] is th…" at bounding box center [784, 391] width 1568 height 783
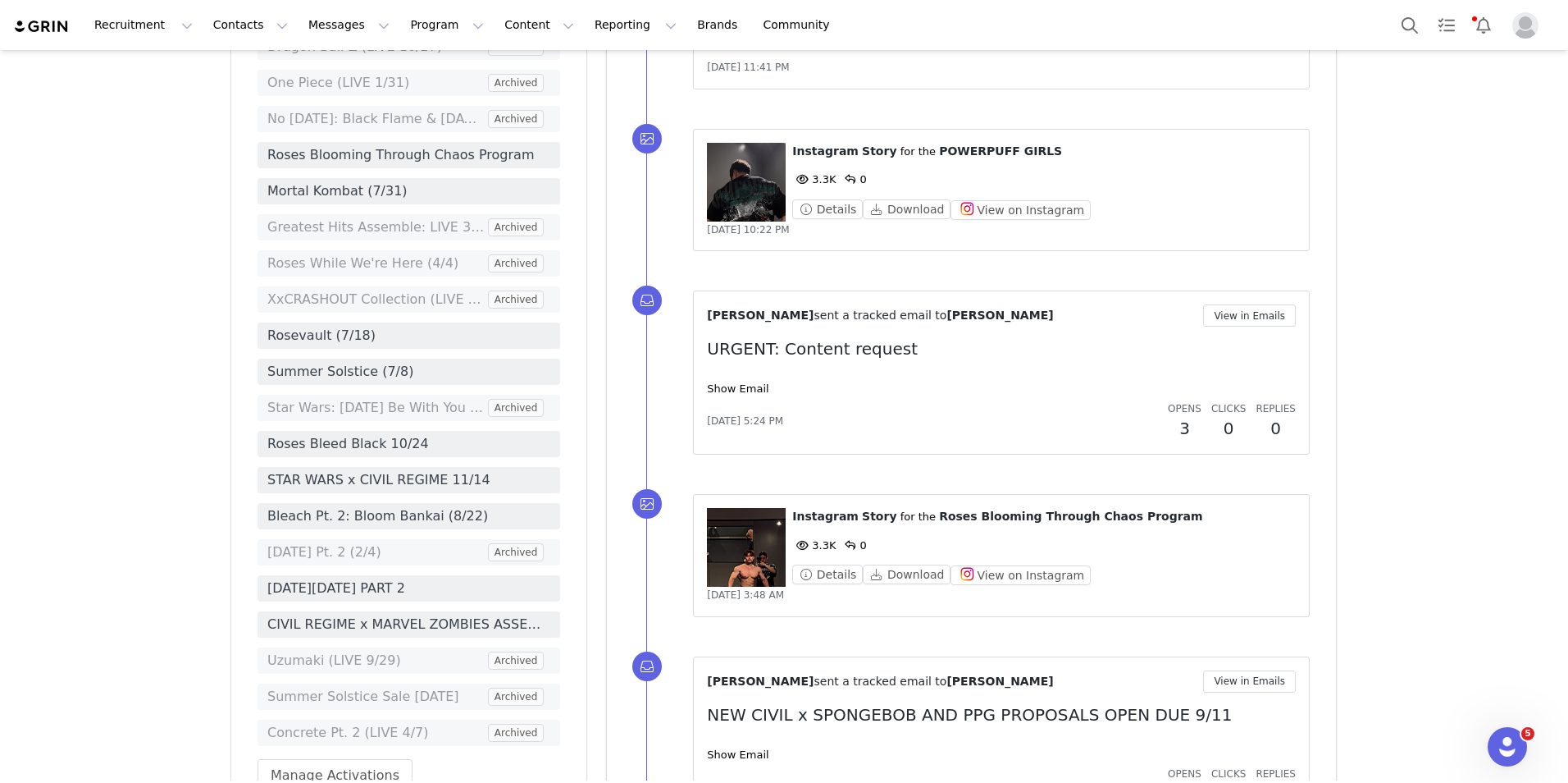
click at [757, 202] on figure at bounding box center [746, 182] width 78 height 78
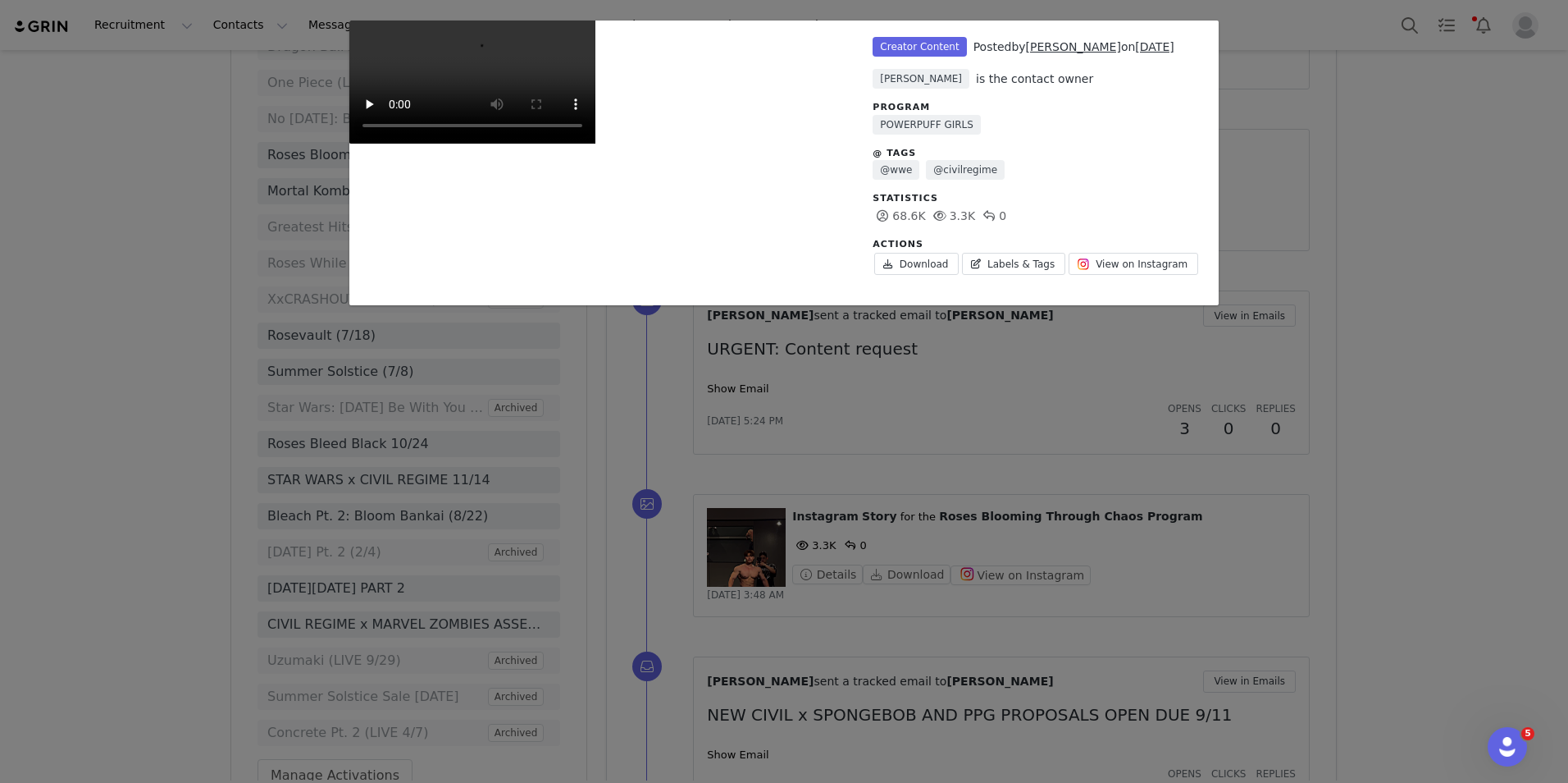
click at [1306, 449] on div "Unlabeled Creator Content Posted by [PERSON_NAME] on [DATE] [PERSON_NAME] is th…" at bounding box center [784, 391] width 1568 height 783
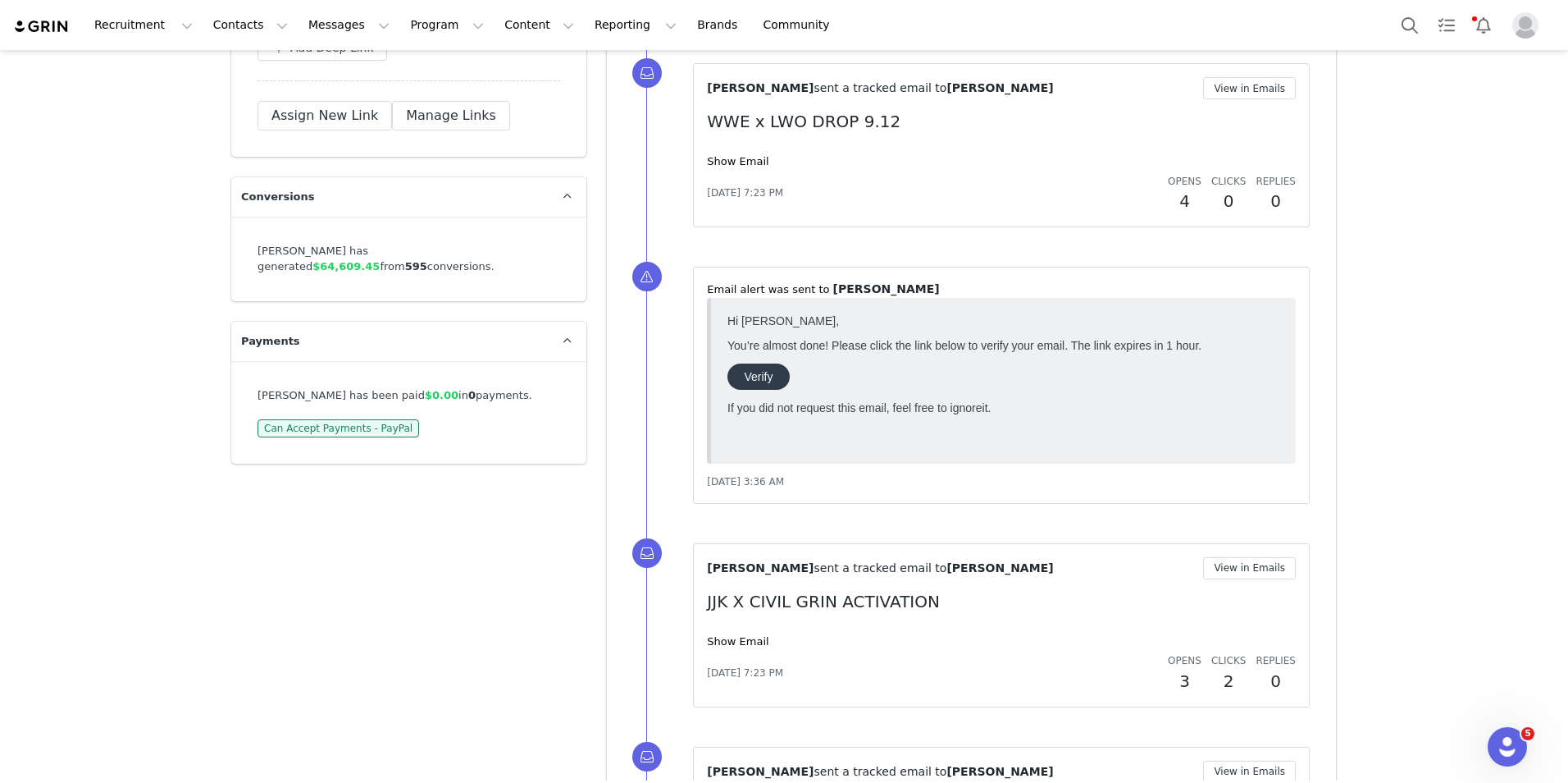
scroll to position [6213, 0]
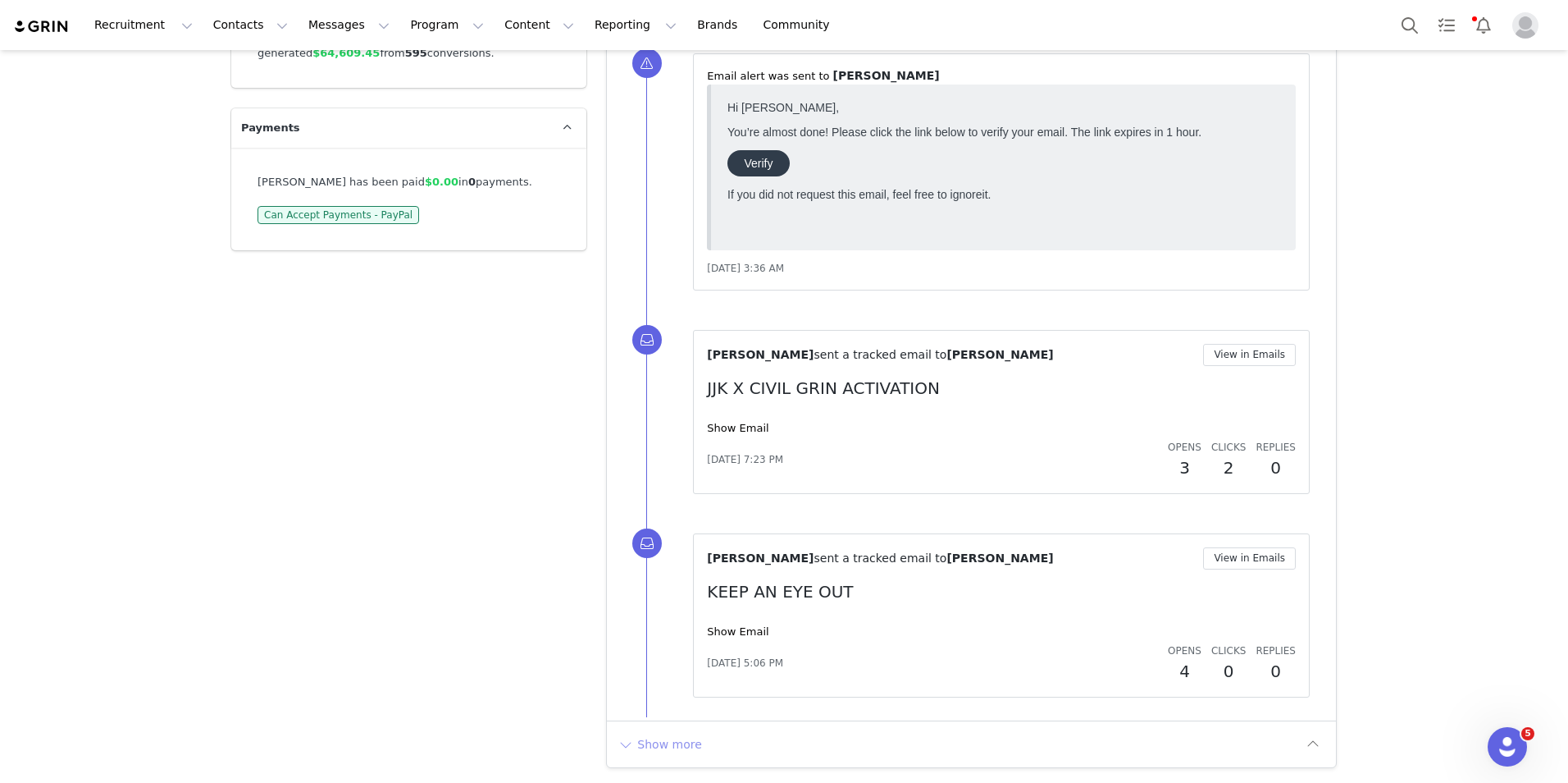
click at [658, 747] on button "Show more" at bounding box center [660, 744] width 87 height 26
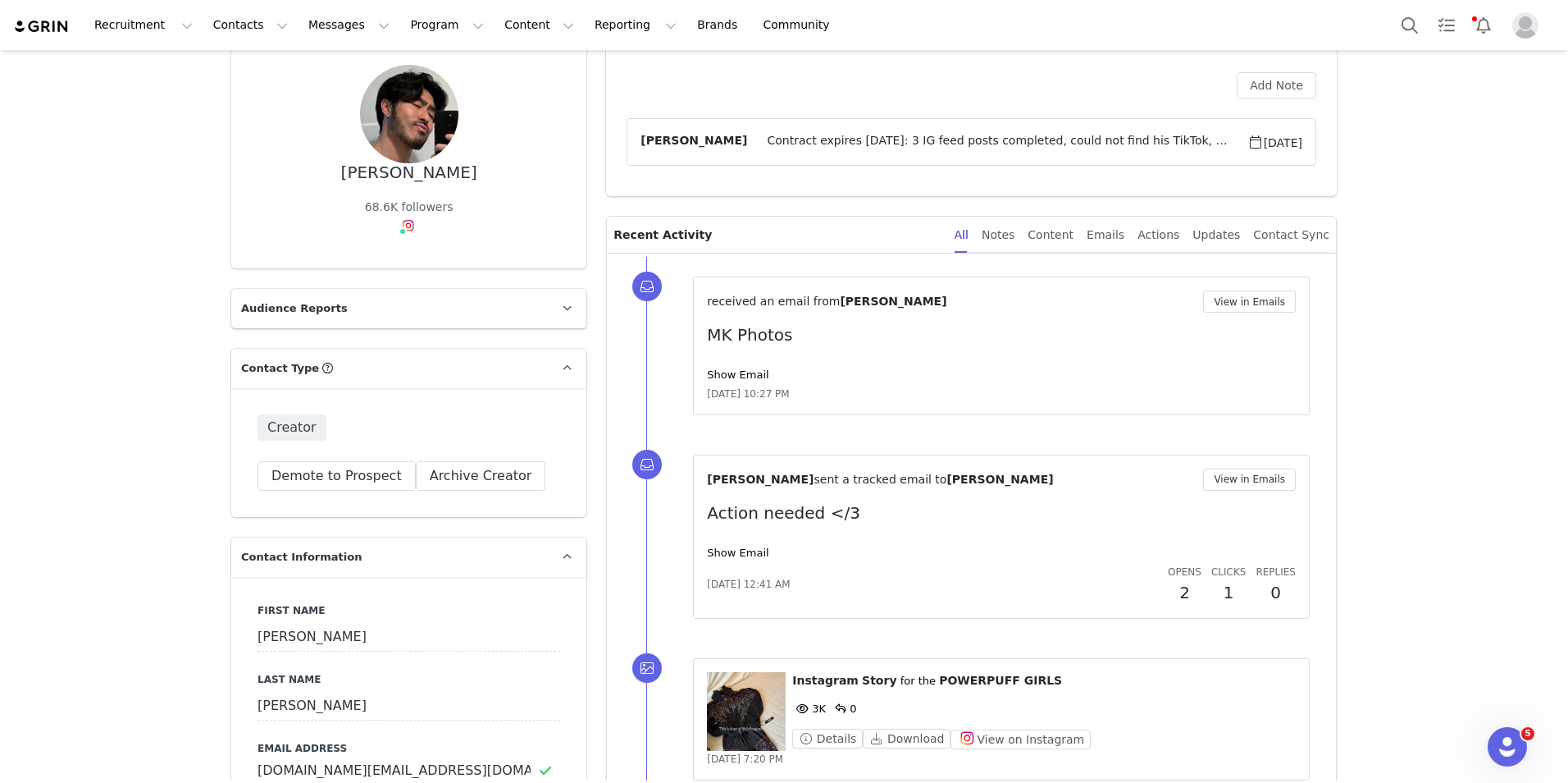
scroll to position [0, 0]
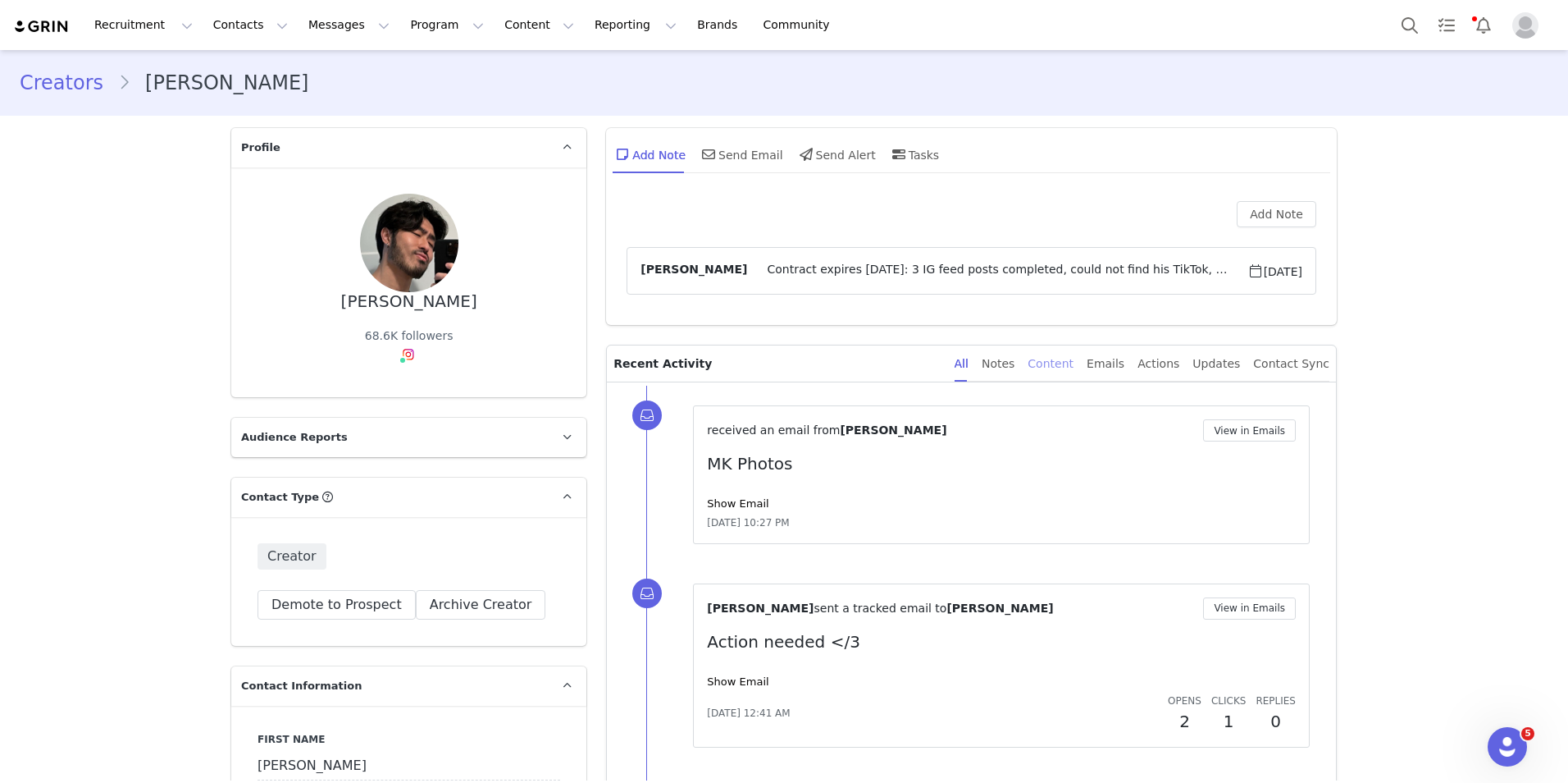
click at [1071, 362] on div "Content" at bounding box center [1050, 364] width 46 height 37
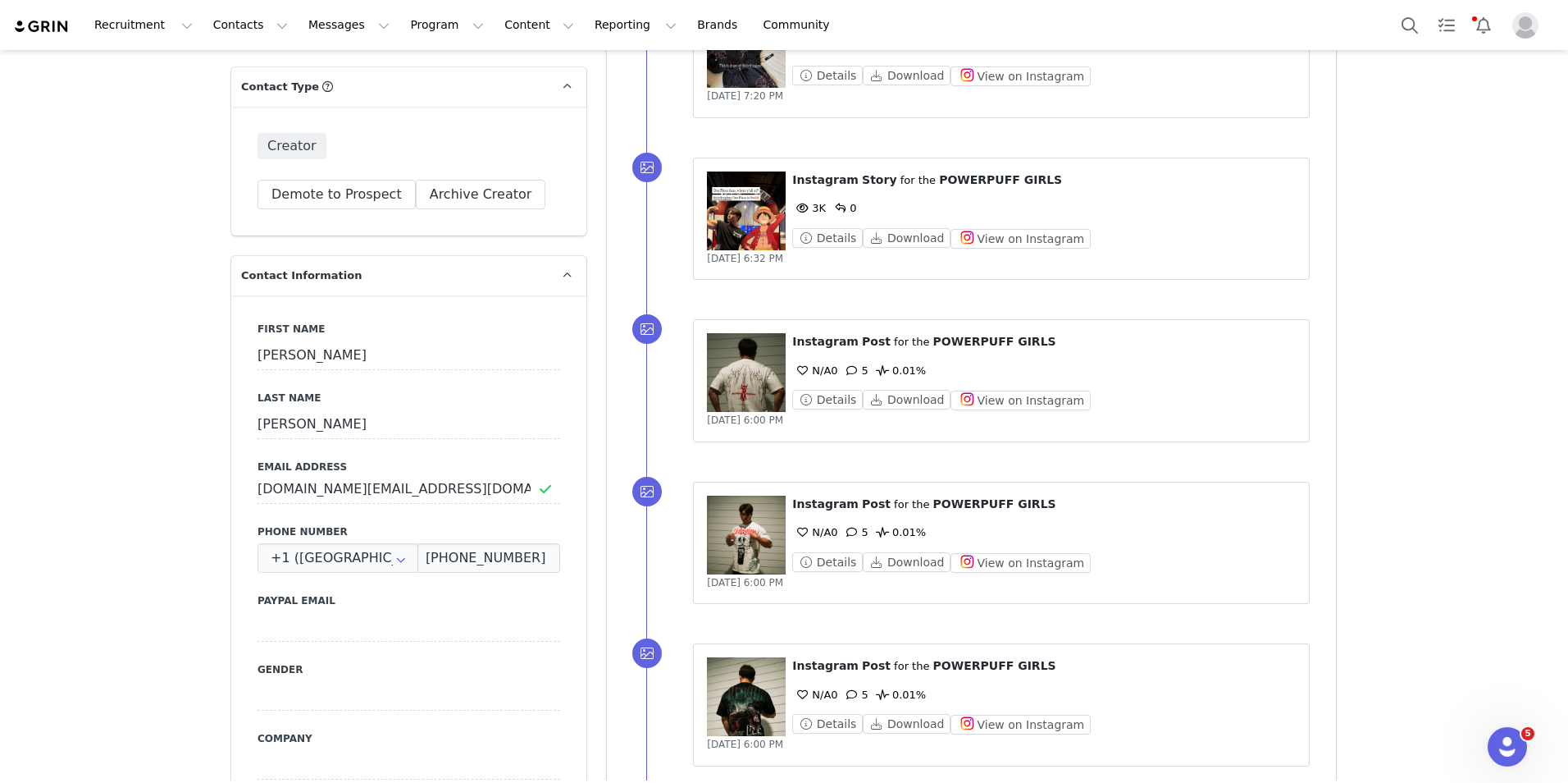
scroll to position [328, 0]
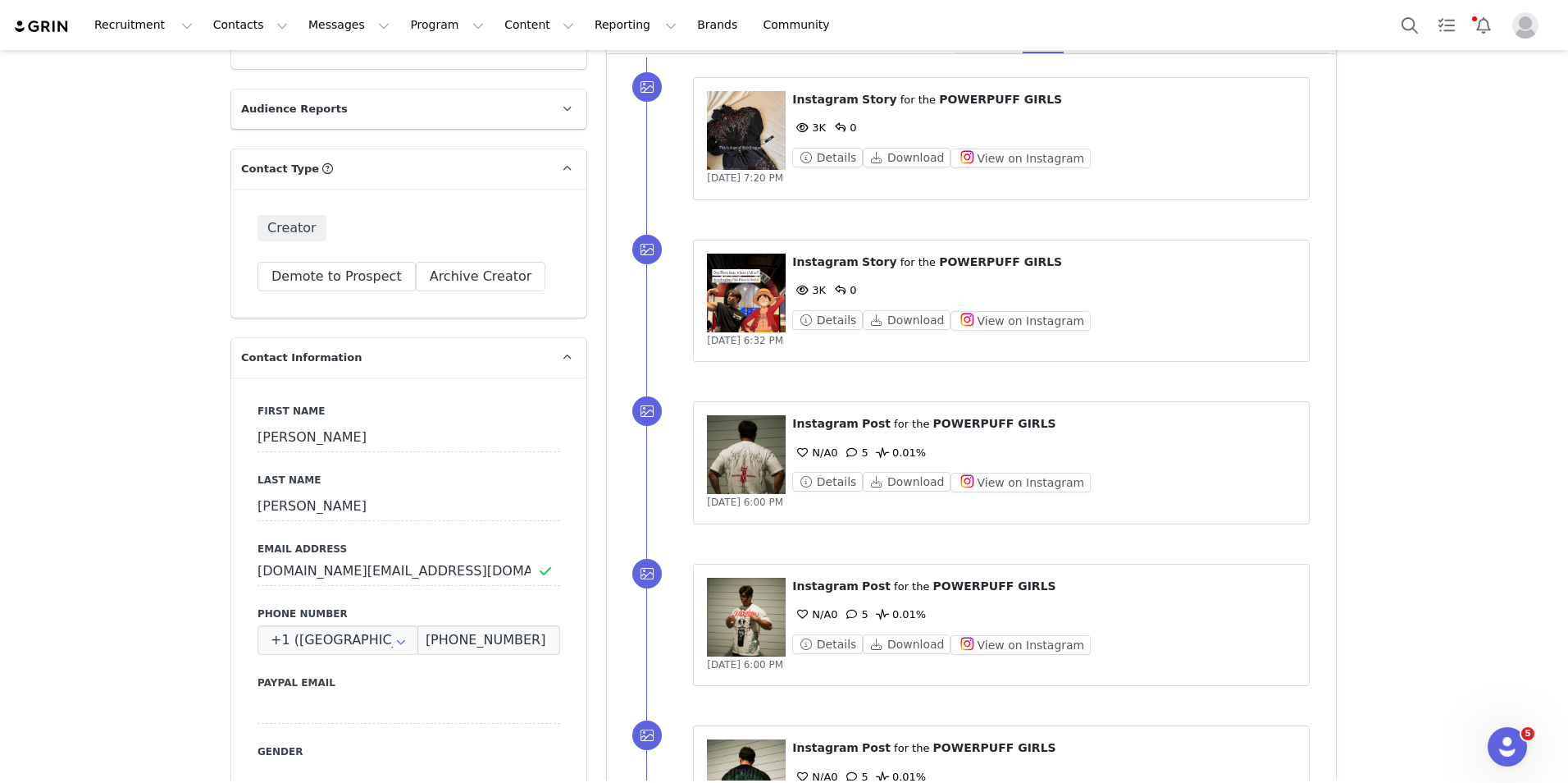
click at [740, 452] on figure at bounding box center [746, 454] width 78 height 78
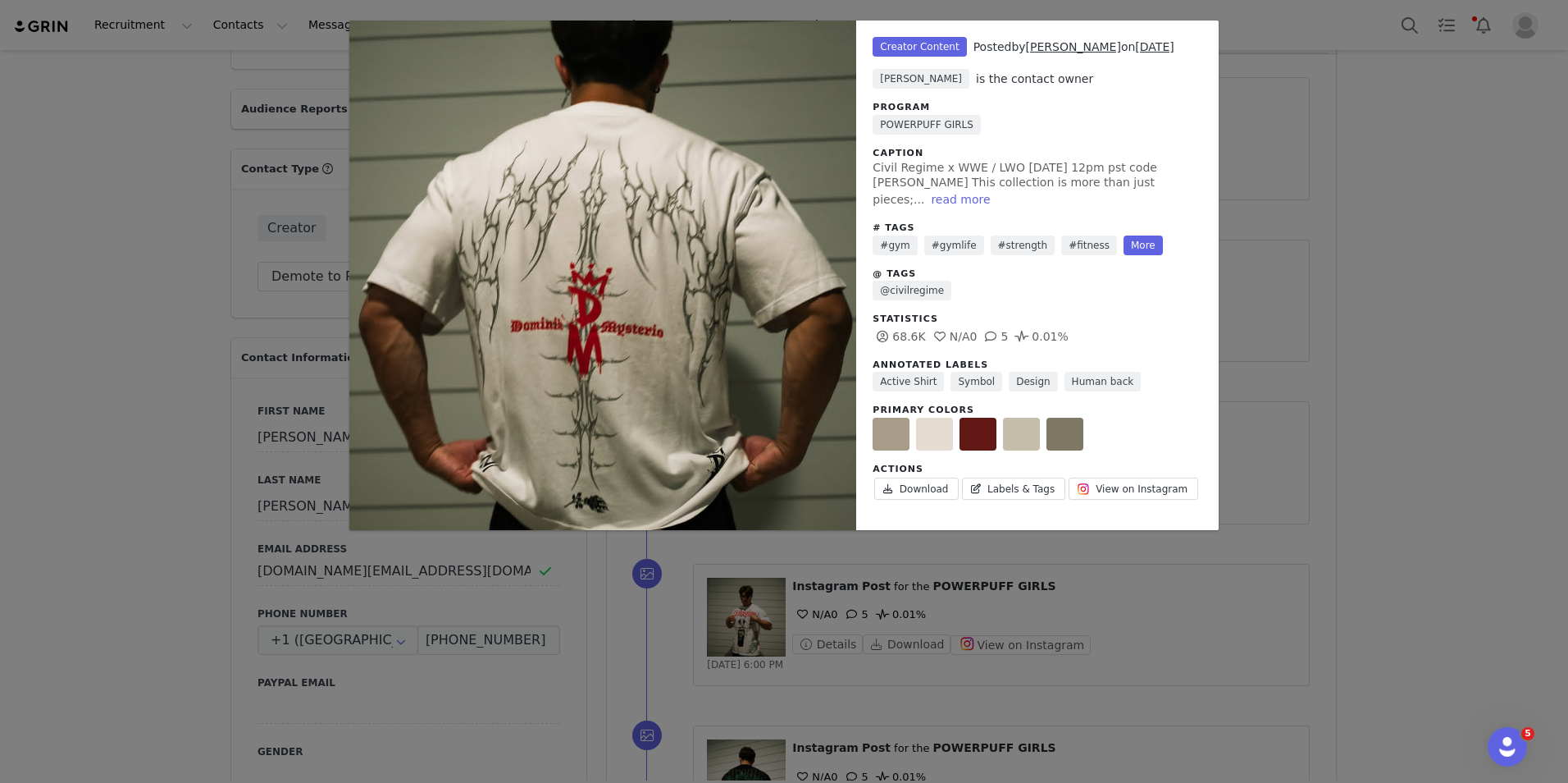
click at [618, 231] on div "Unlabeled" at bounding box center [602, 275] width 507 height 510
click at [1054, 46] on link "[PERSON_NAME]" at bounding box center [1073, 46] width 95 height 13
click at [1040, 47] on link "[PERSON_NAME]" at bounding box center [1073, 46] width 95 height 13
click at [621, 307] on div "Unlabeled" at bounding box center [602, 275] width 507 height 510
click at [1098, 644] on div "Unlabeled Creator Content Posted by [PERSON_NAME] on [DATE] [PERSON_NAME] is th…" at bounding box center [784, 391] width 1568 height 783
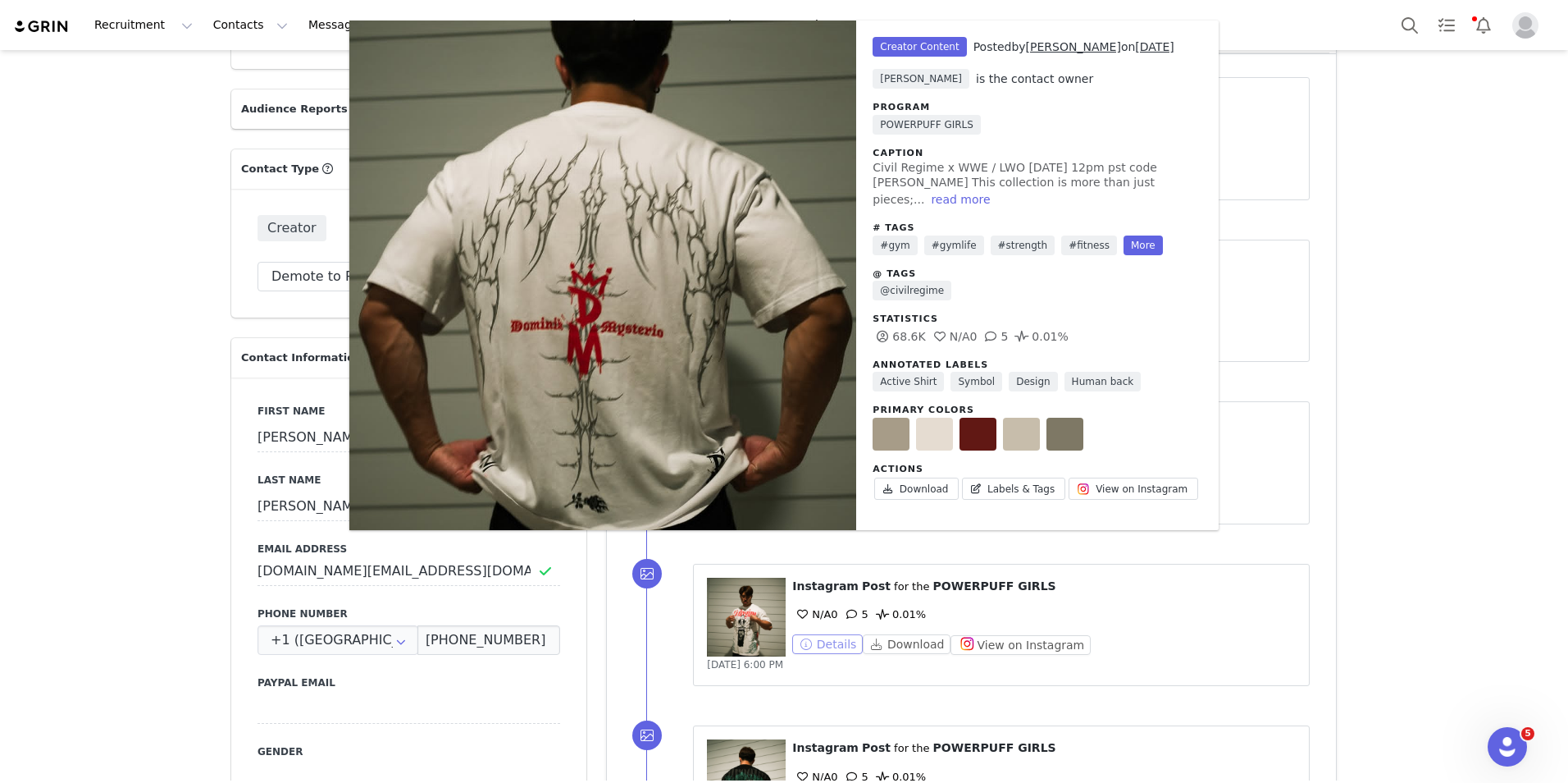
scroll to position [410, 0]
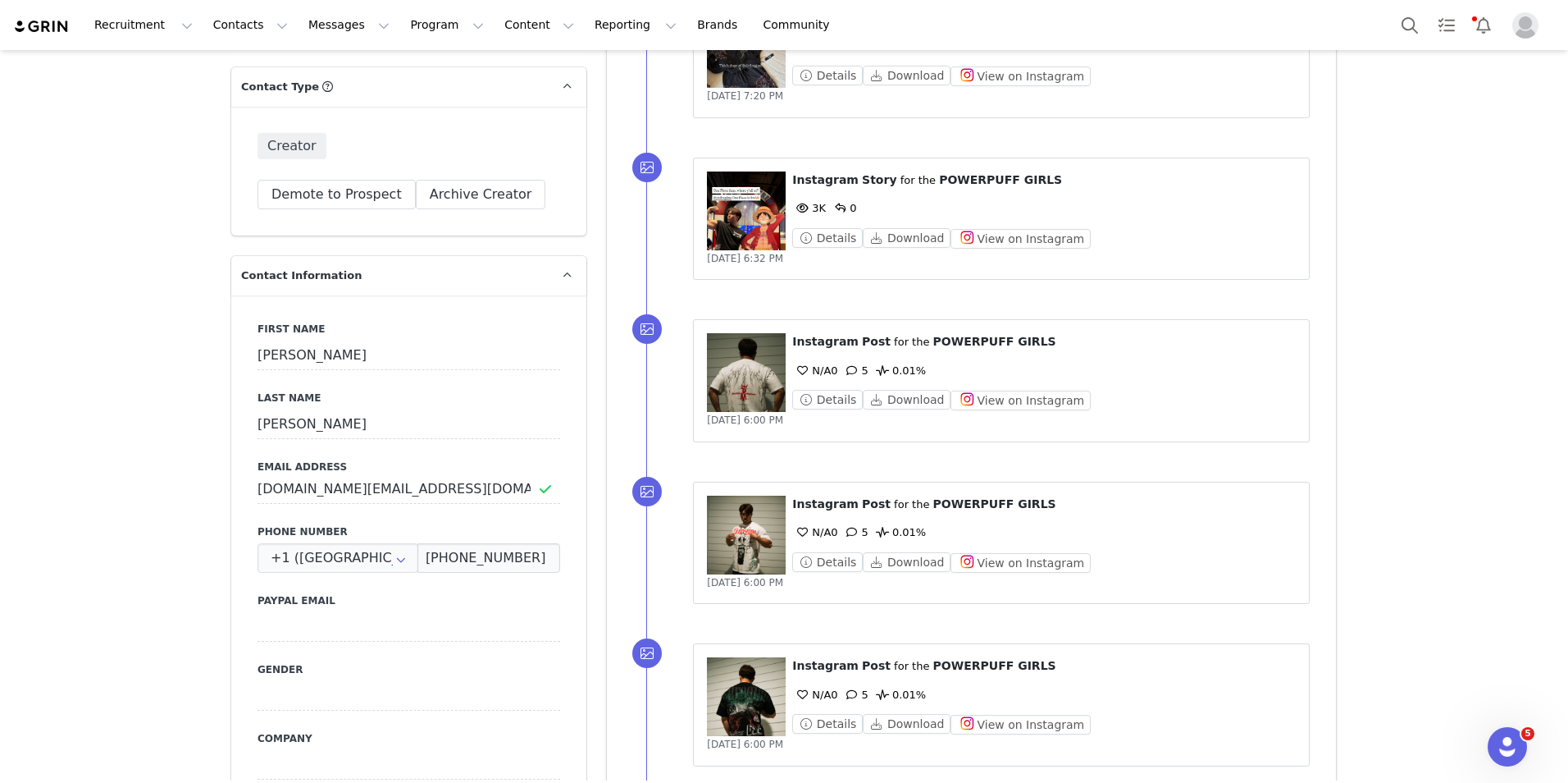
click at [751, 531] on figure at bounding box center [746, 535] width 78 height 78
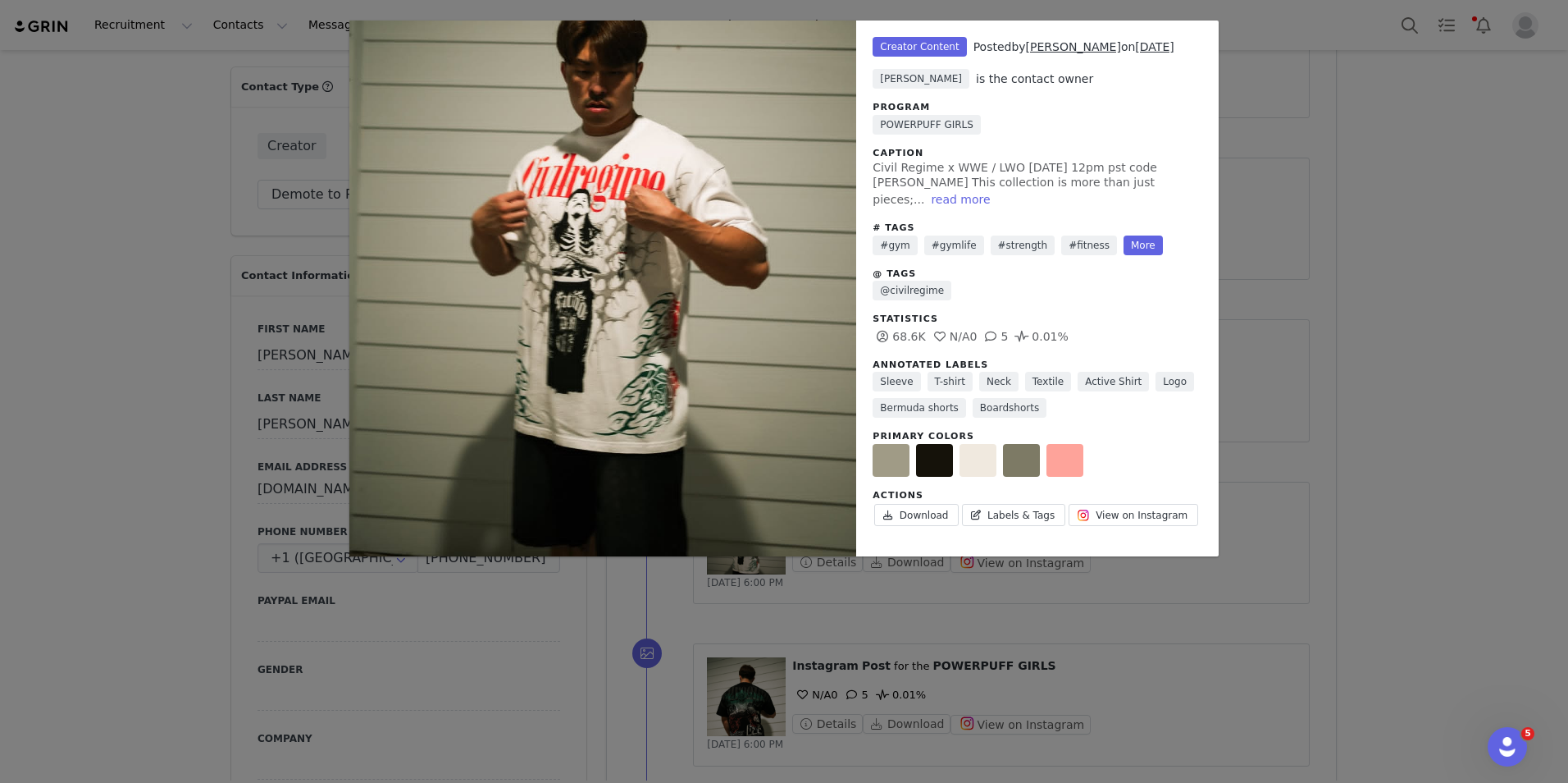
click at [1368, 311] on div "Unlabeled Creator Content Posted by [PERSON_NAME] on [DATE] [PERSON_NAME] is th…" at bounding box center [784, 391] width 1568 height 783
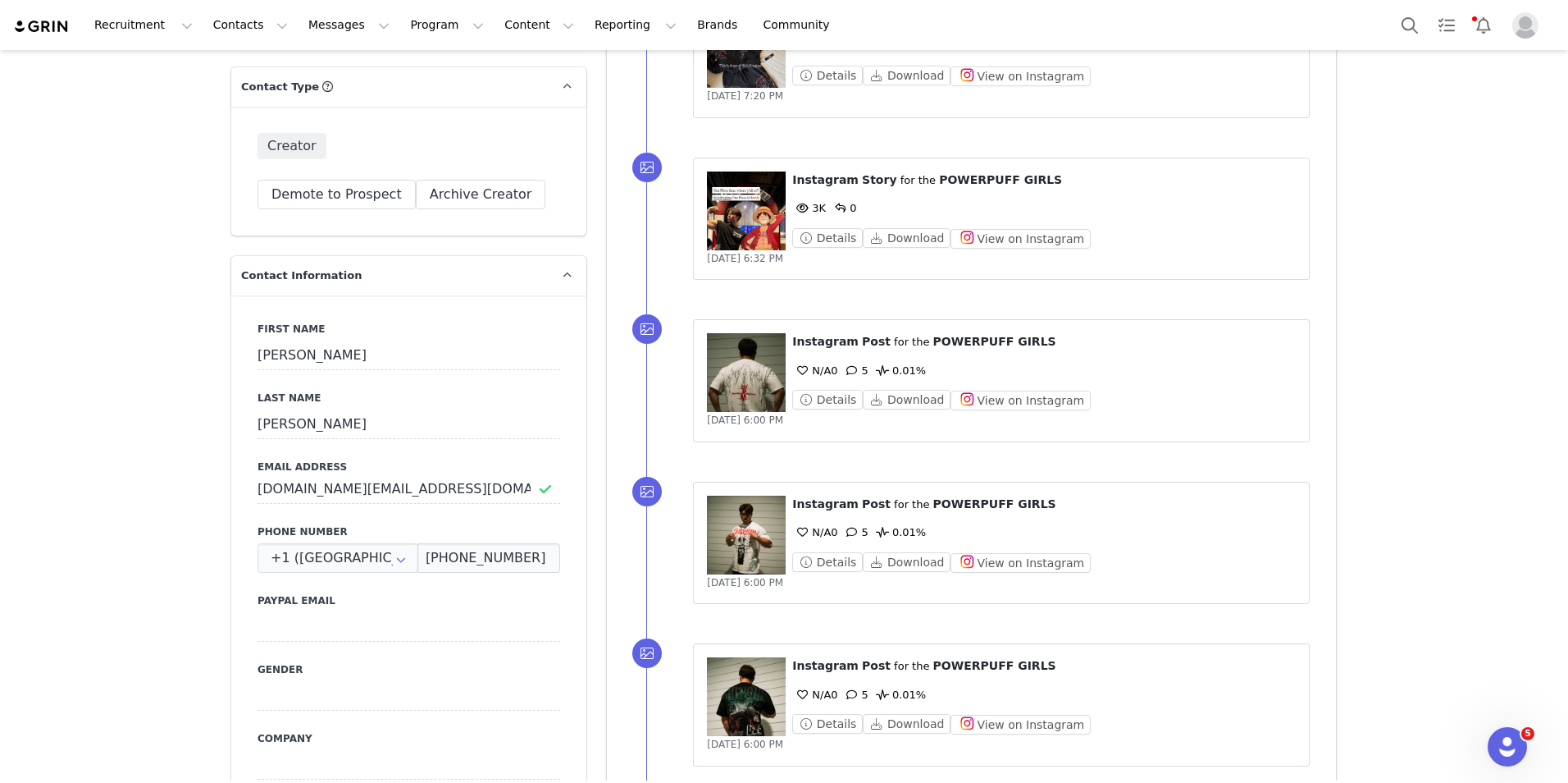
scroll to position [574, 0]
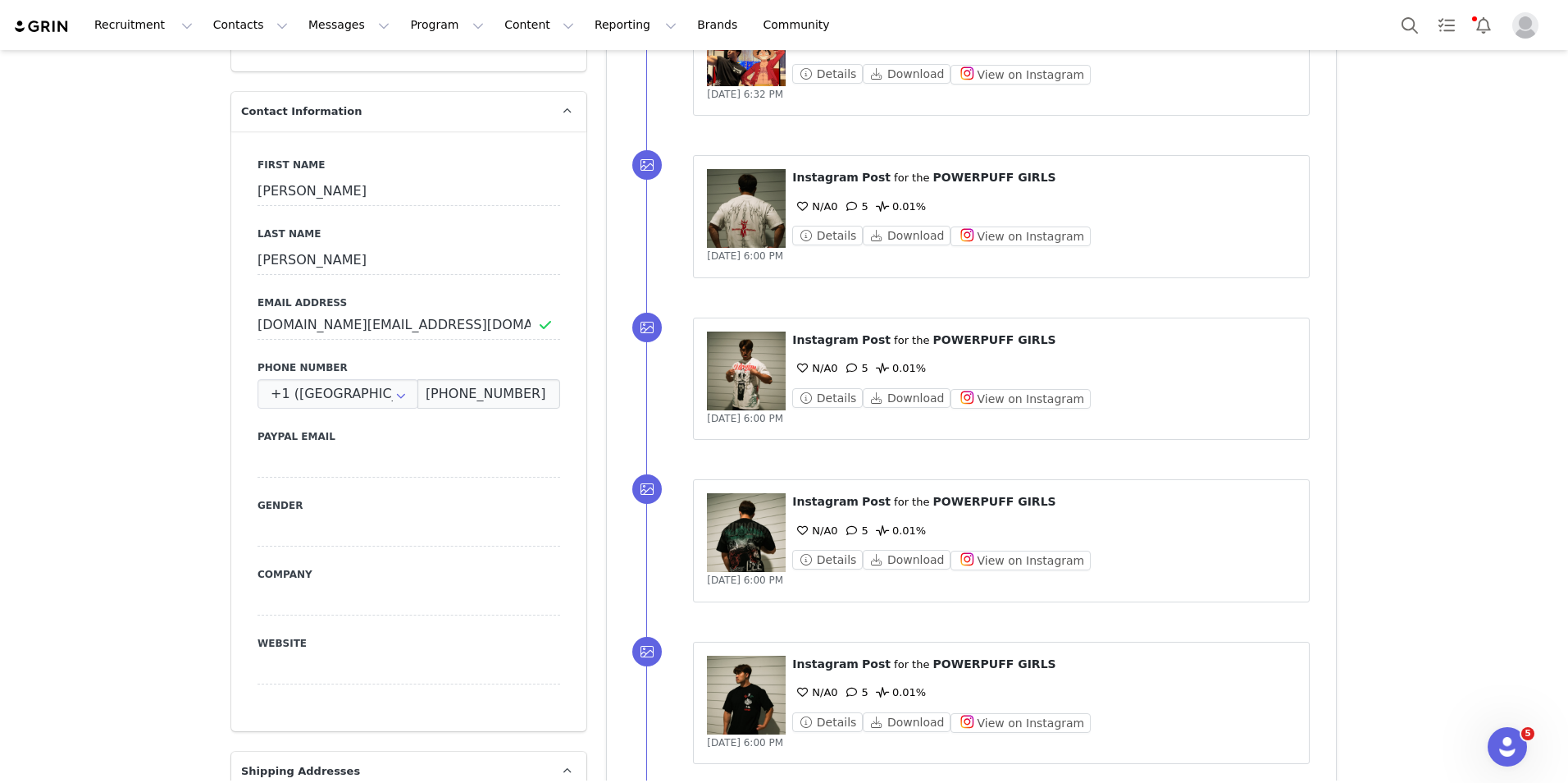
click at [743, 529] on figure at bounding box center [746, 532] width 78 height 78
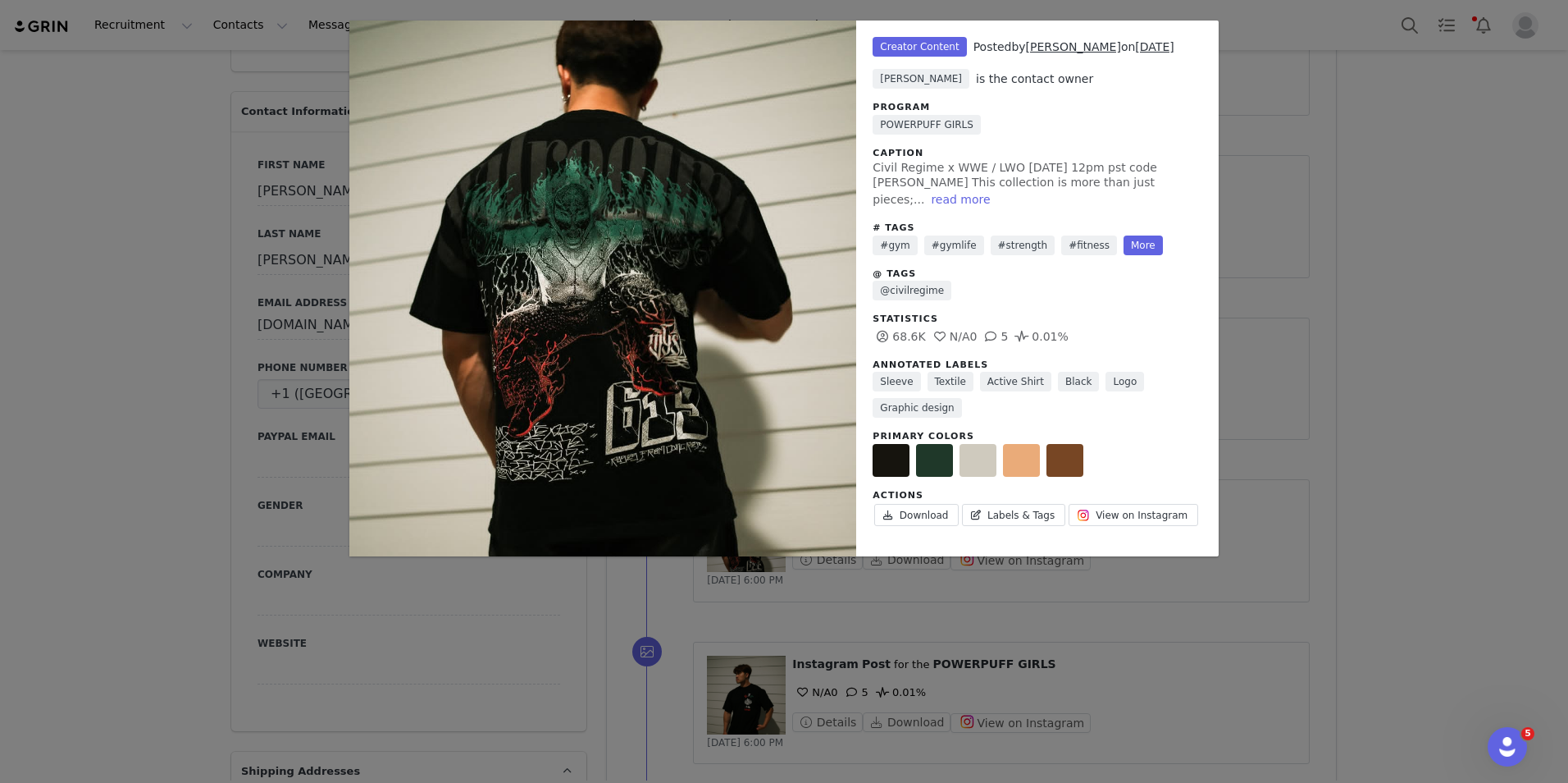
click at [1337, 396] on div "Unlabeled Creator Content Posted by [PERSON_NAME] on [DATE] [PERSON_NAME] is th…" at bounding box center [784, 391] width 1568 height 783
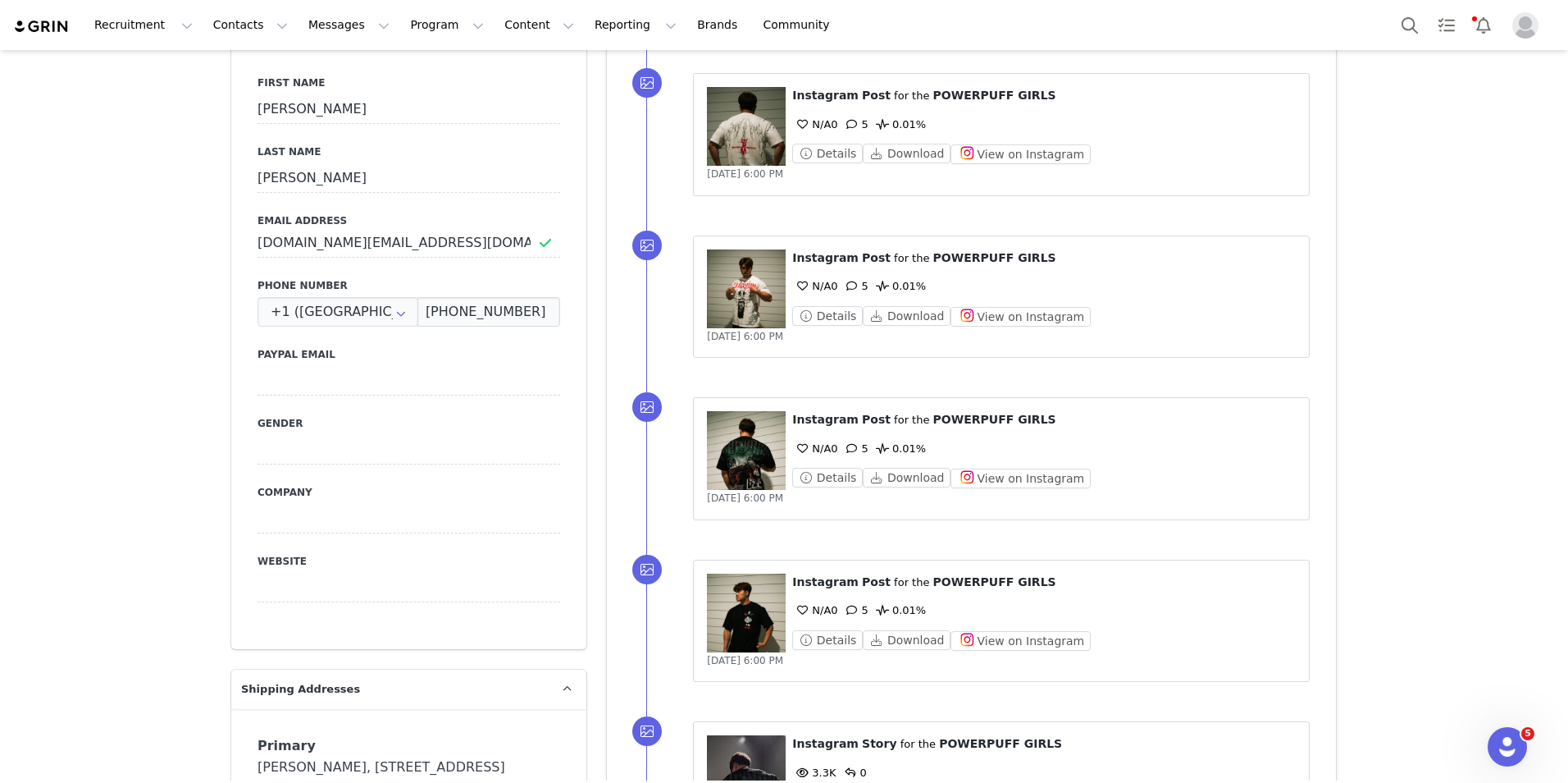
scroll to position [738, 0]
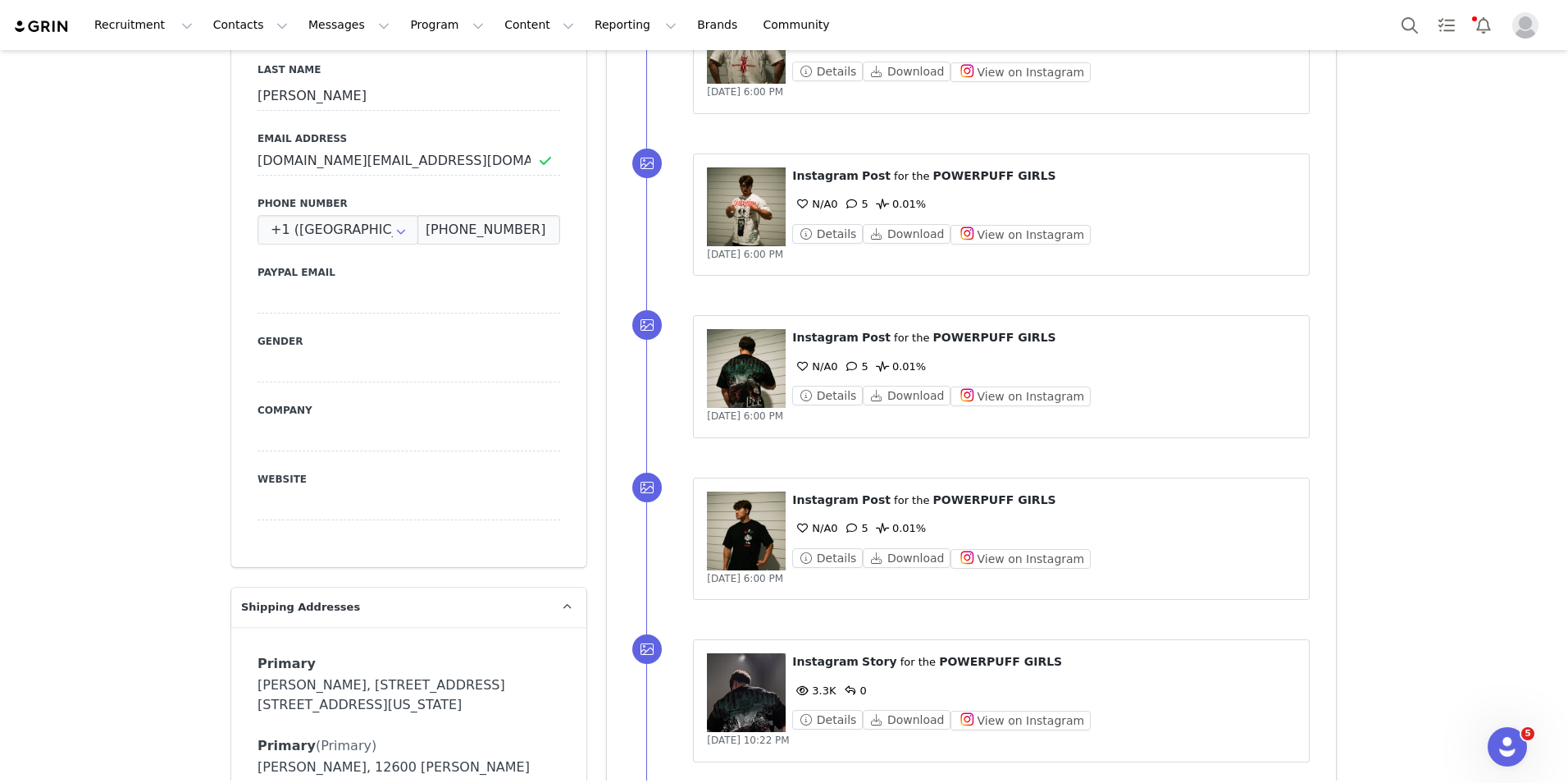
click at [736, 541] on figure at bounding box center [746, 531] width 78 height 78
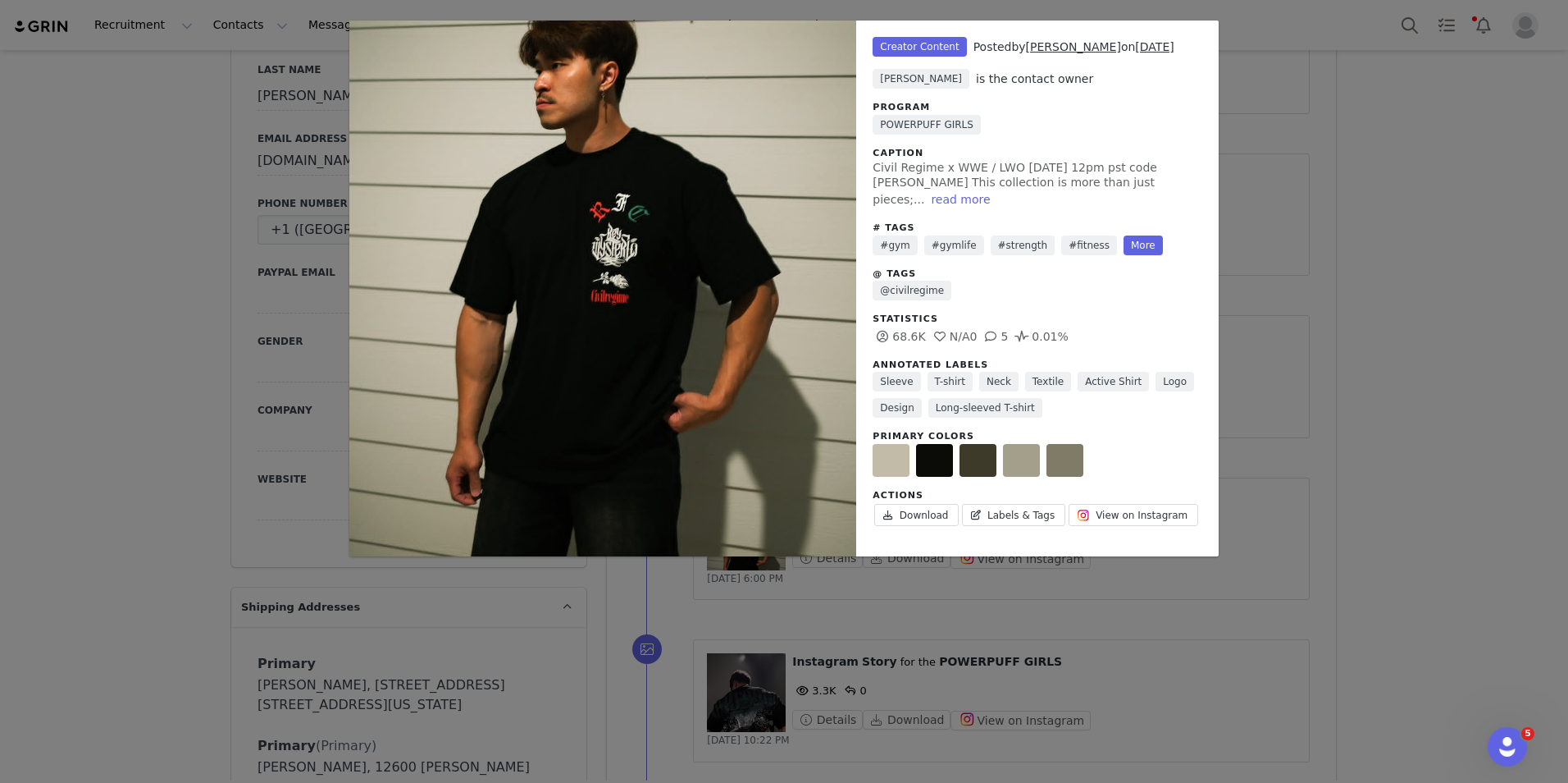
click at [1254, 620] on div "Unlabeled Creator Content Posted by [PERSON_NAME] on [DATE] [PERSON_NAME] is th…" at bounding box center [784, 391] width 1568 height 783
